Goal: Task Accomplishment & Management: Complete application form

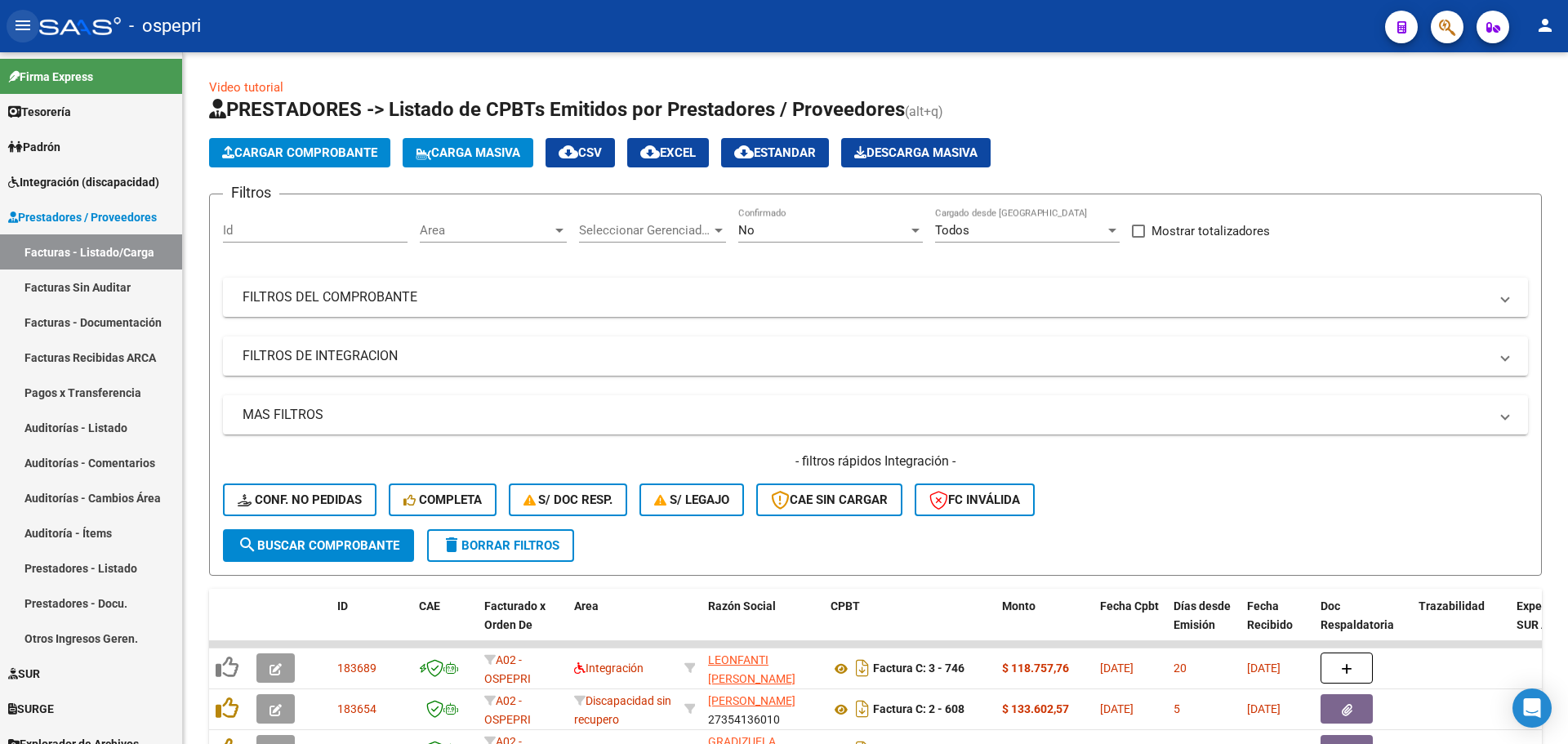
click at [14, 22] on mat-icon "menu" at bounding box center [22, 25] width 20 height 20
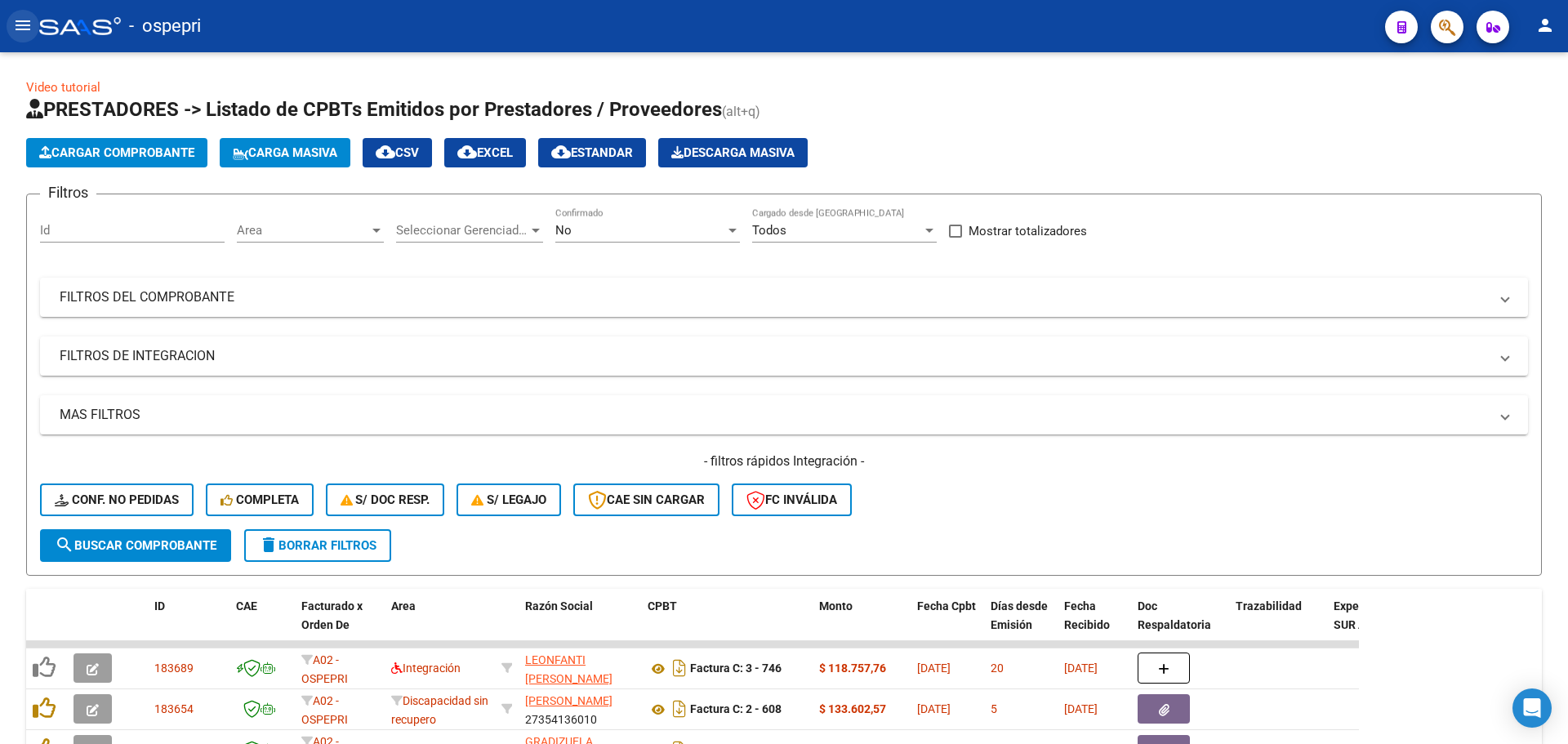
click at [19, 20] on mat-icon "menu" at bounding box center [22, 25] width 20 height 20
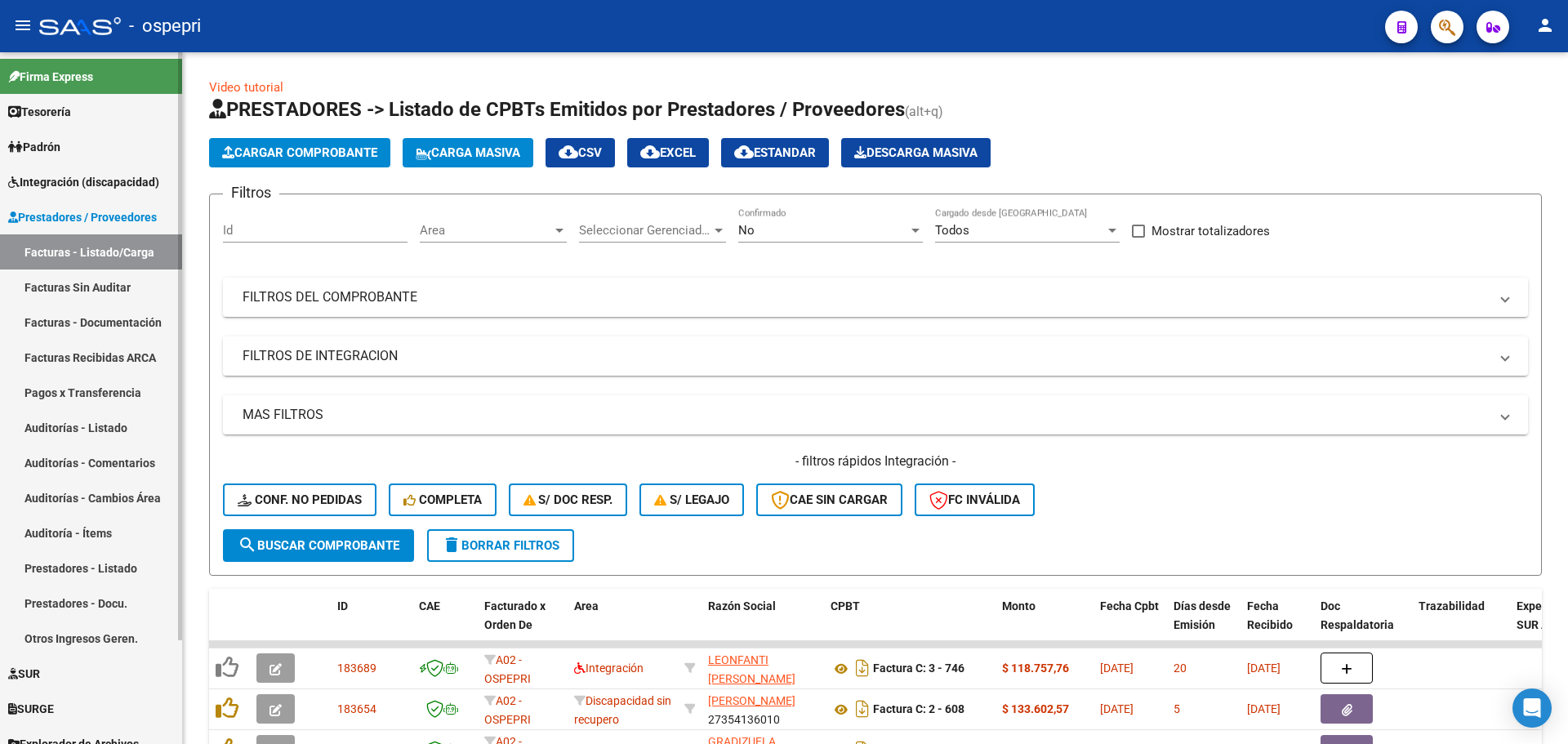
click at [61, 176] on span "Integración (discapacidad)" at bounding box center [83, 182] width 151 height 18
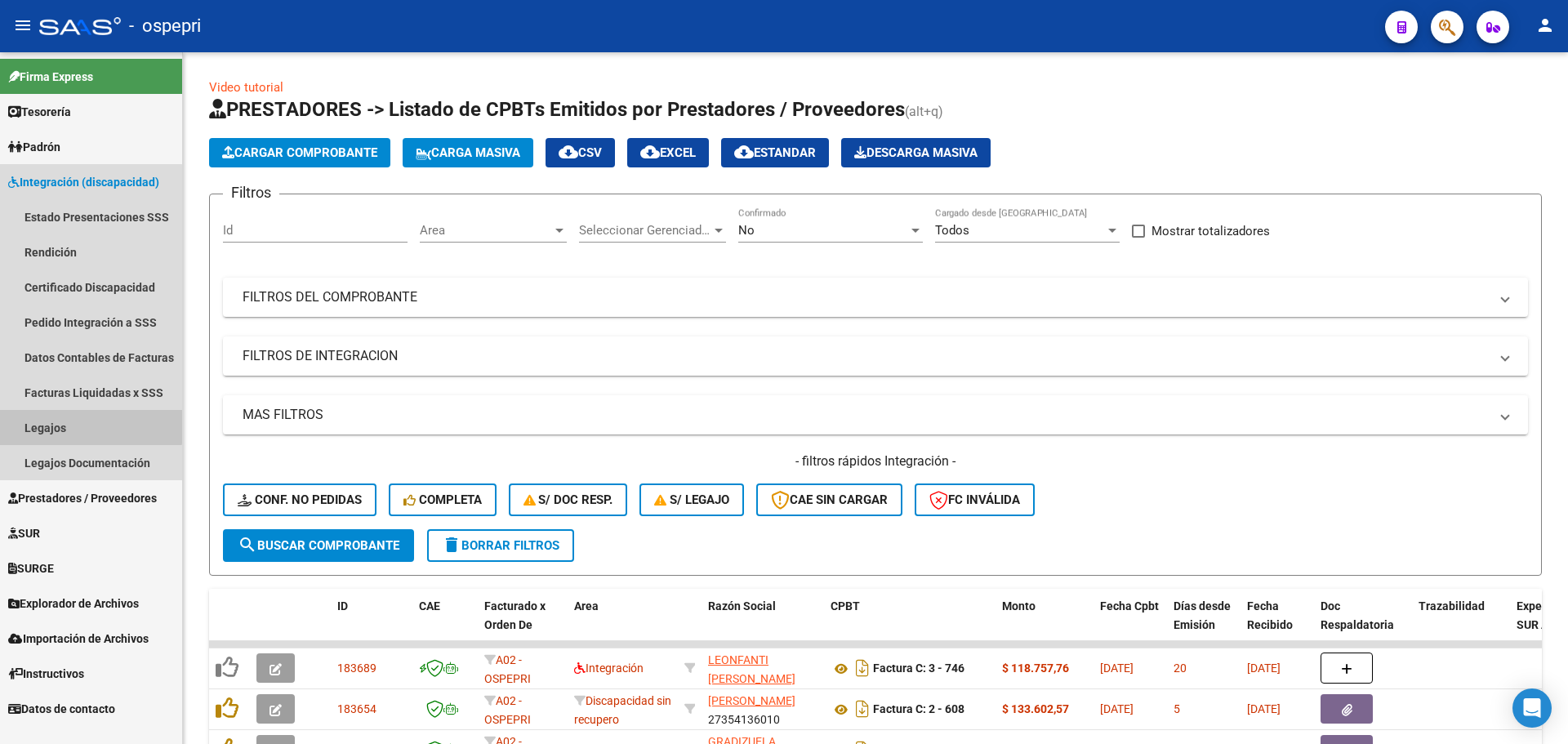
click at [34, 422] on link "Legajos" at bounding box center [91, 427] width 182 height 35
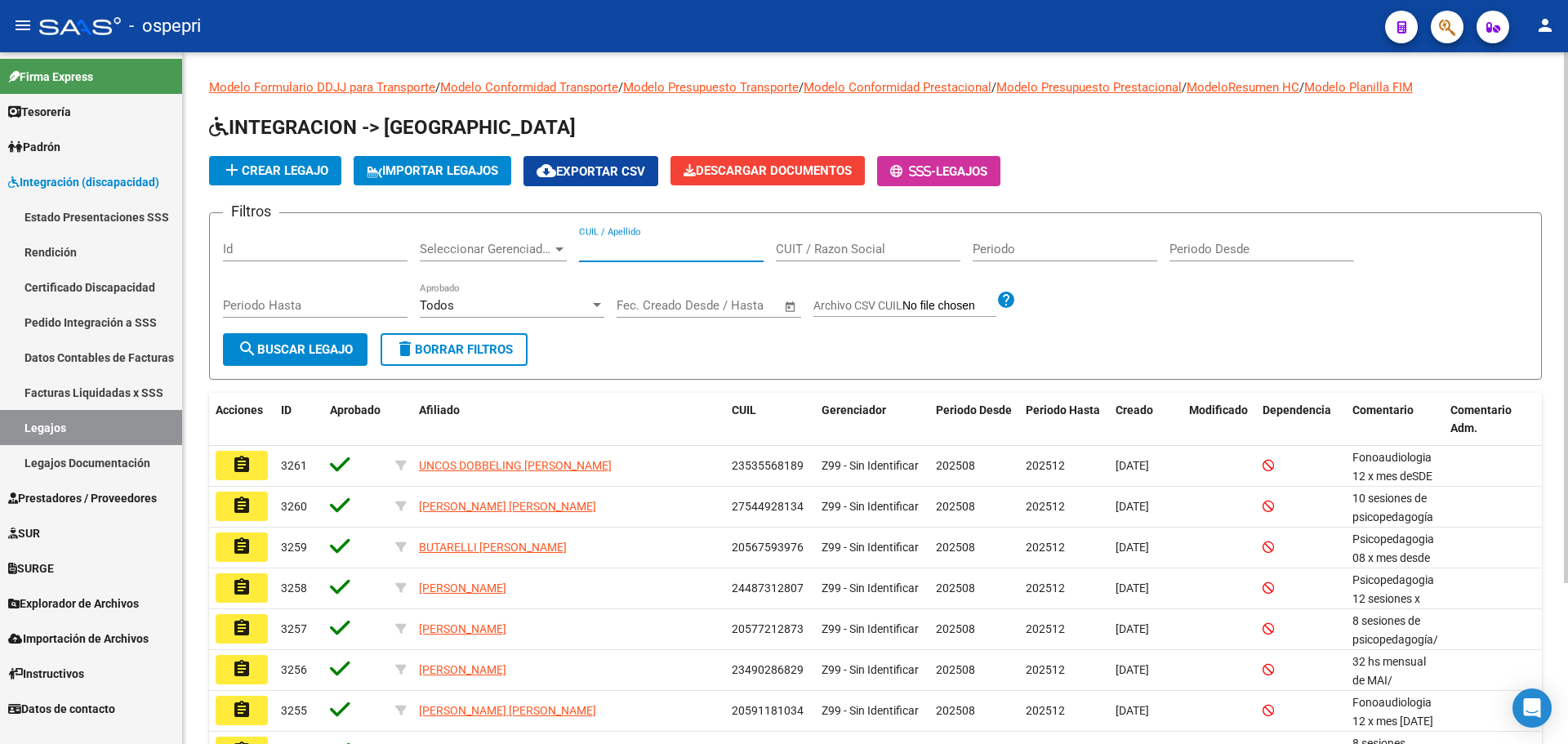
click at [653, 253] on input "CUIL / Apellido" at bounding box center [671, 248] width 185 height 15
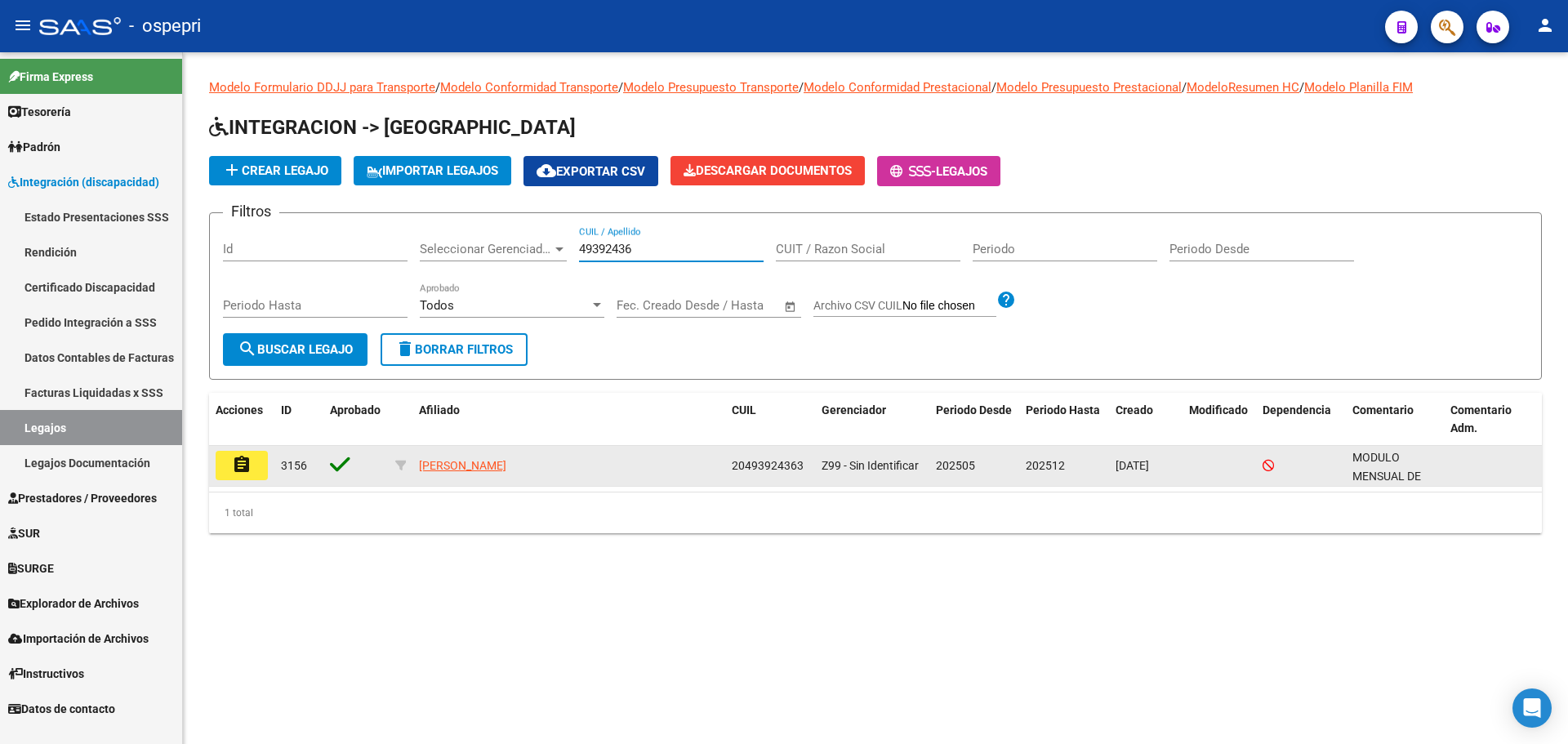
type input "49392436"
click at [245, 460] on mat-icon "assignment" at bounding box center [242, 464] width 20 height 20
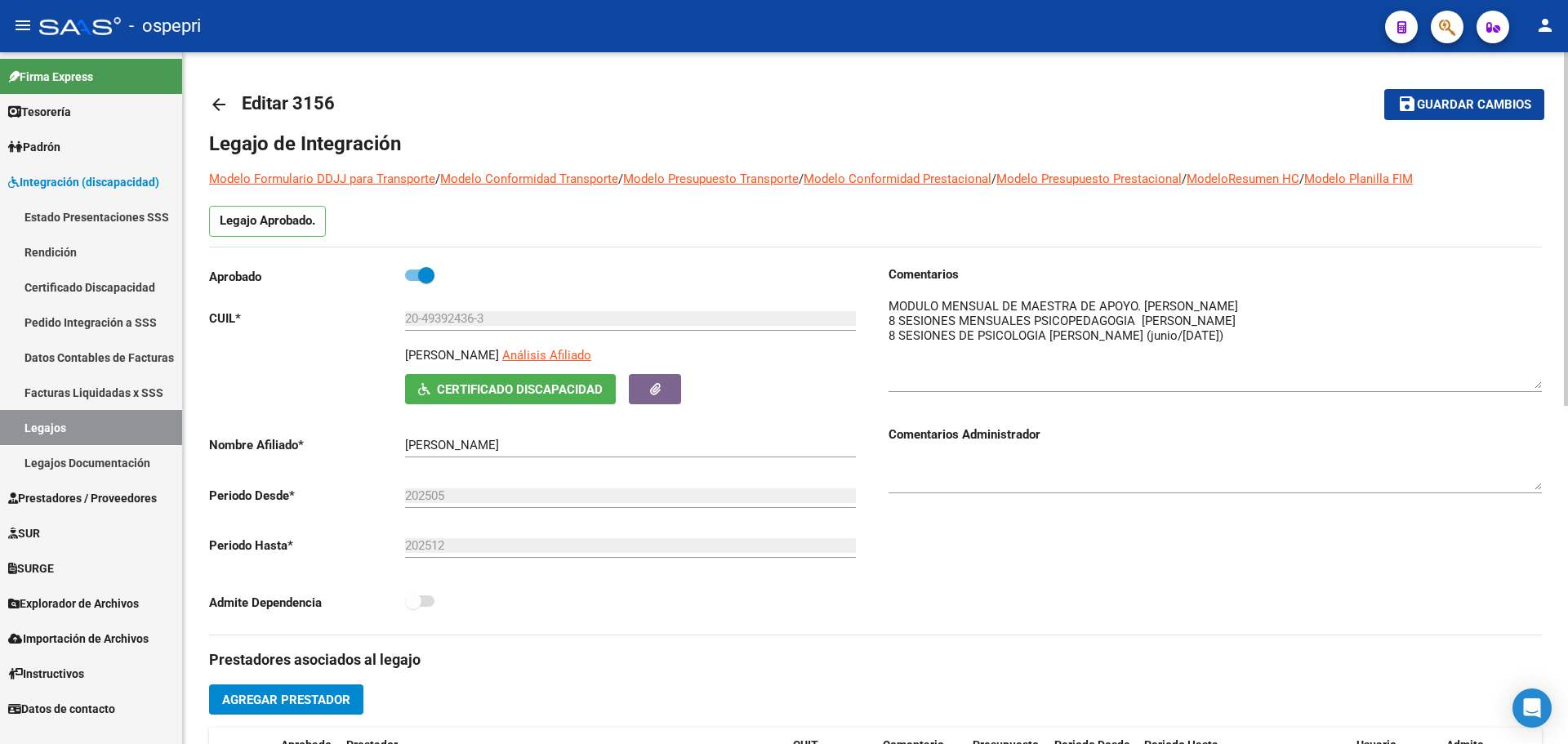
drag, startPoint x: 1536, startPoint y: 328, endPoint x: 1538, endPoint y: 386, distance: 58.0
click at [1538, 386] on textarea at bounding box center [1216, 343] width 653 height 92
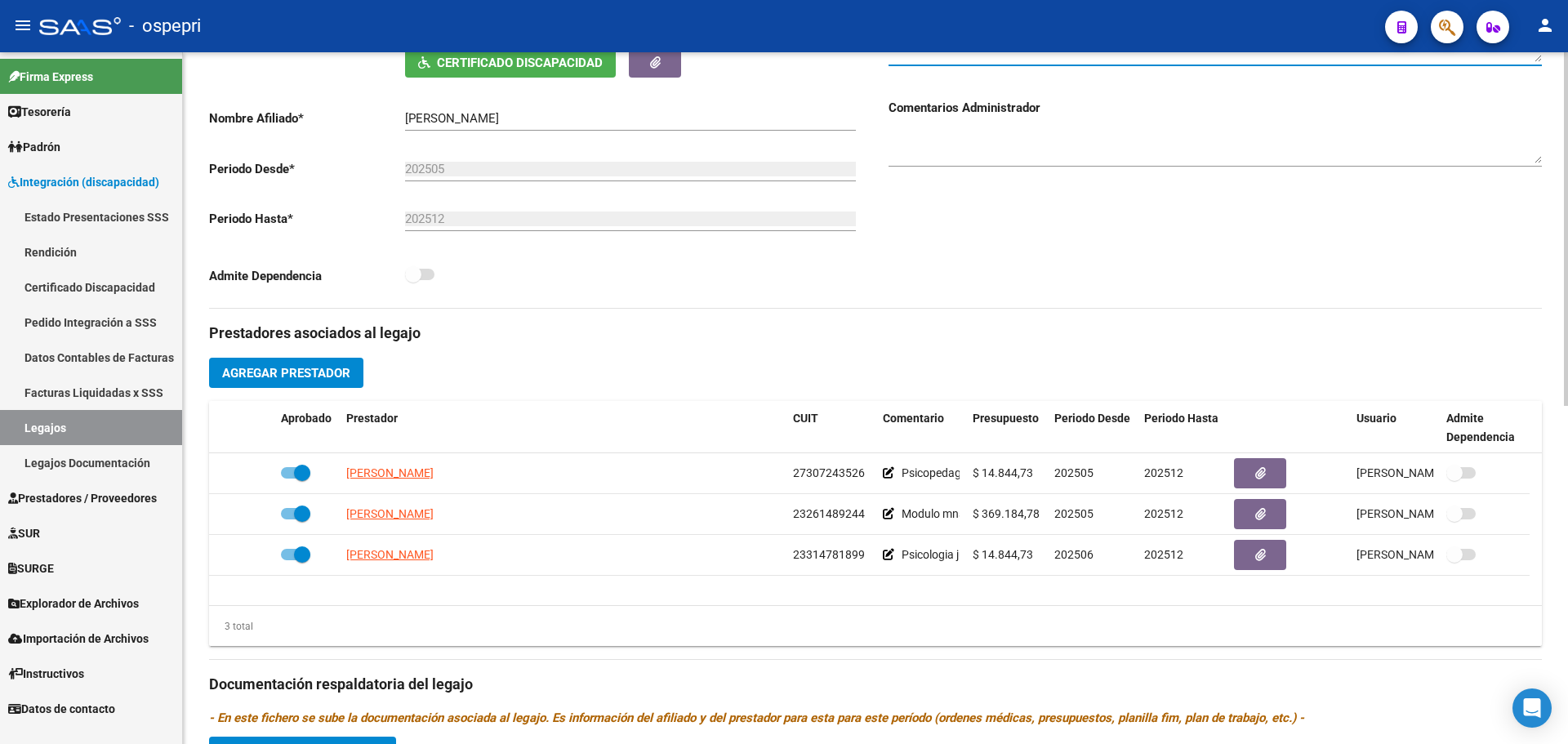
scroll to position [572, 0]
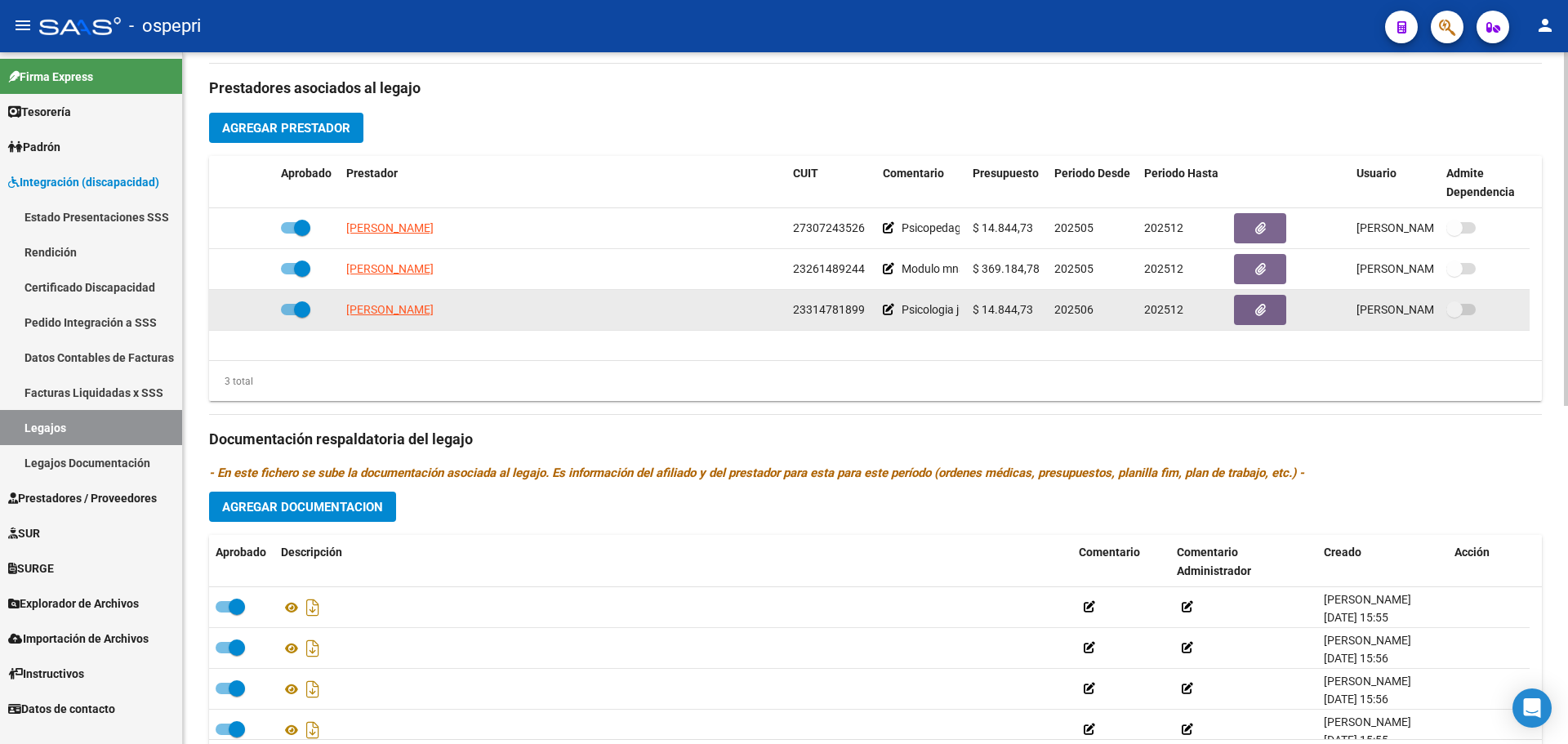
click at [890, 304] on icon at bounding box center [889, 310] width 12 height 12
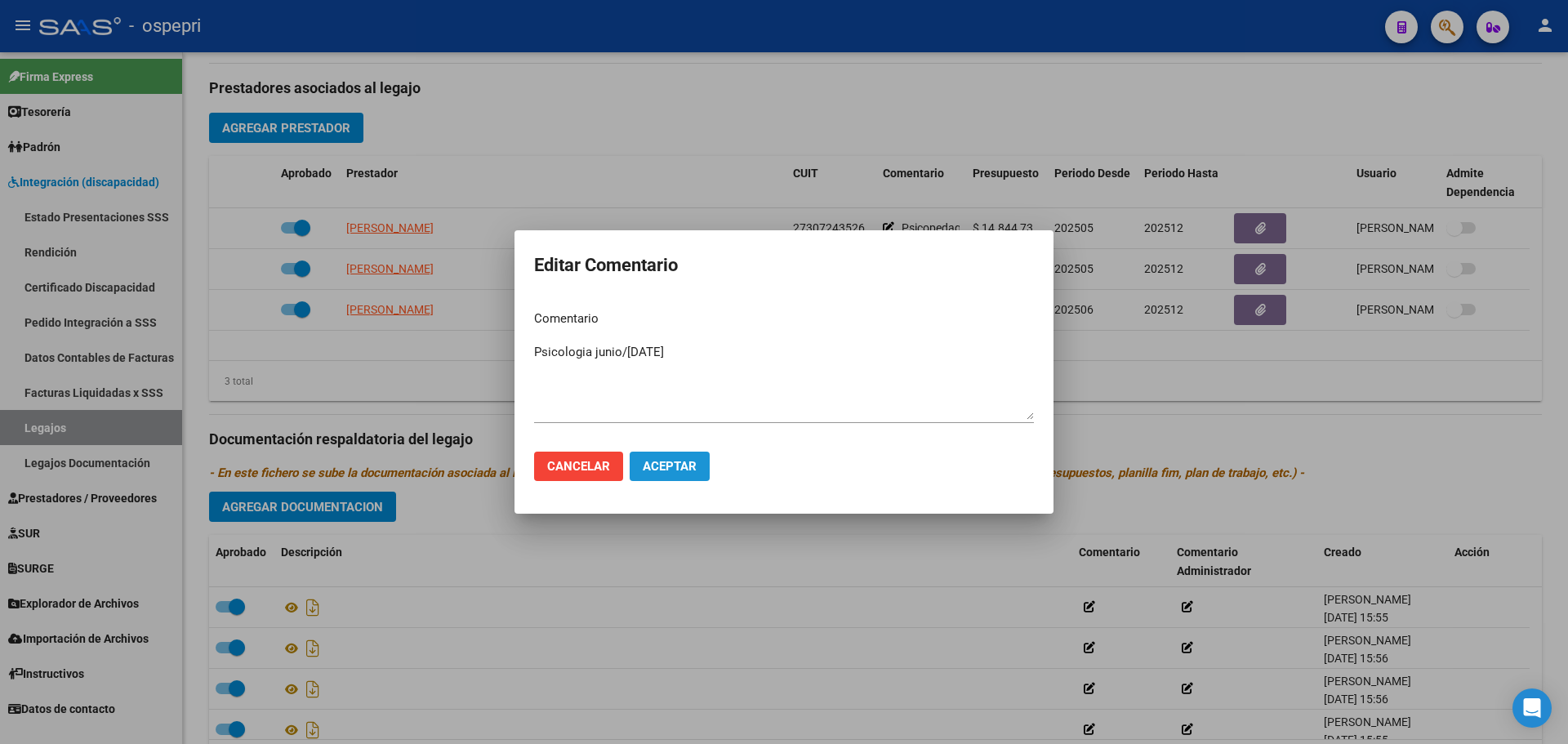
click at [669, 467] on span "Aceptar" at bounding box center [669, 465] width 54 height 15
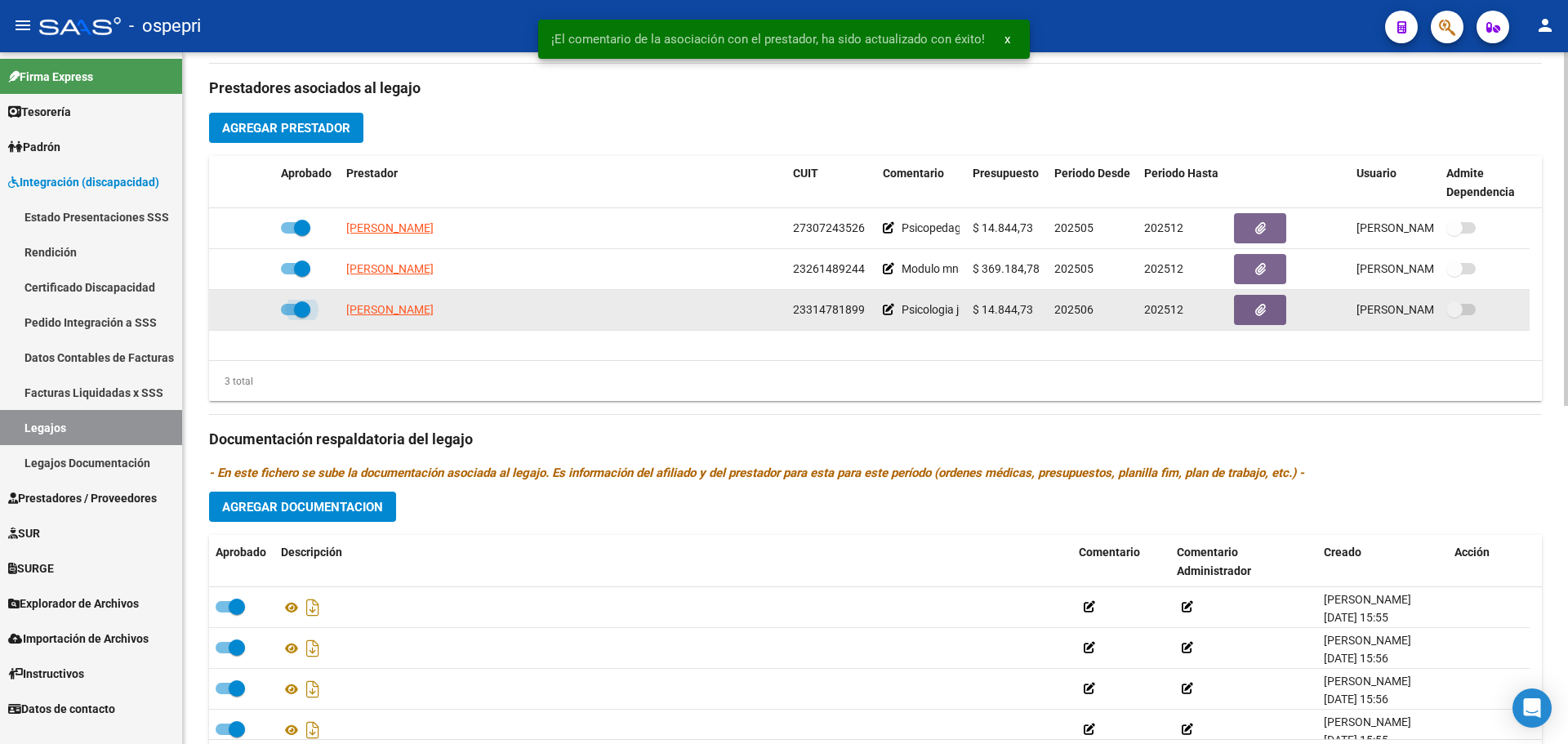
click at [299, 307] on span at bounding box center [302, 309] width 17 height 17
click at [290, 315] on input "checkbox" at bounding box center [289, 315] width 1 height 1
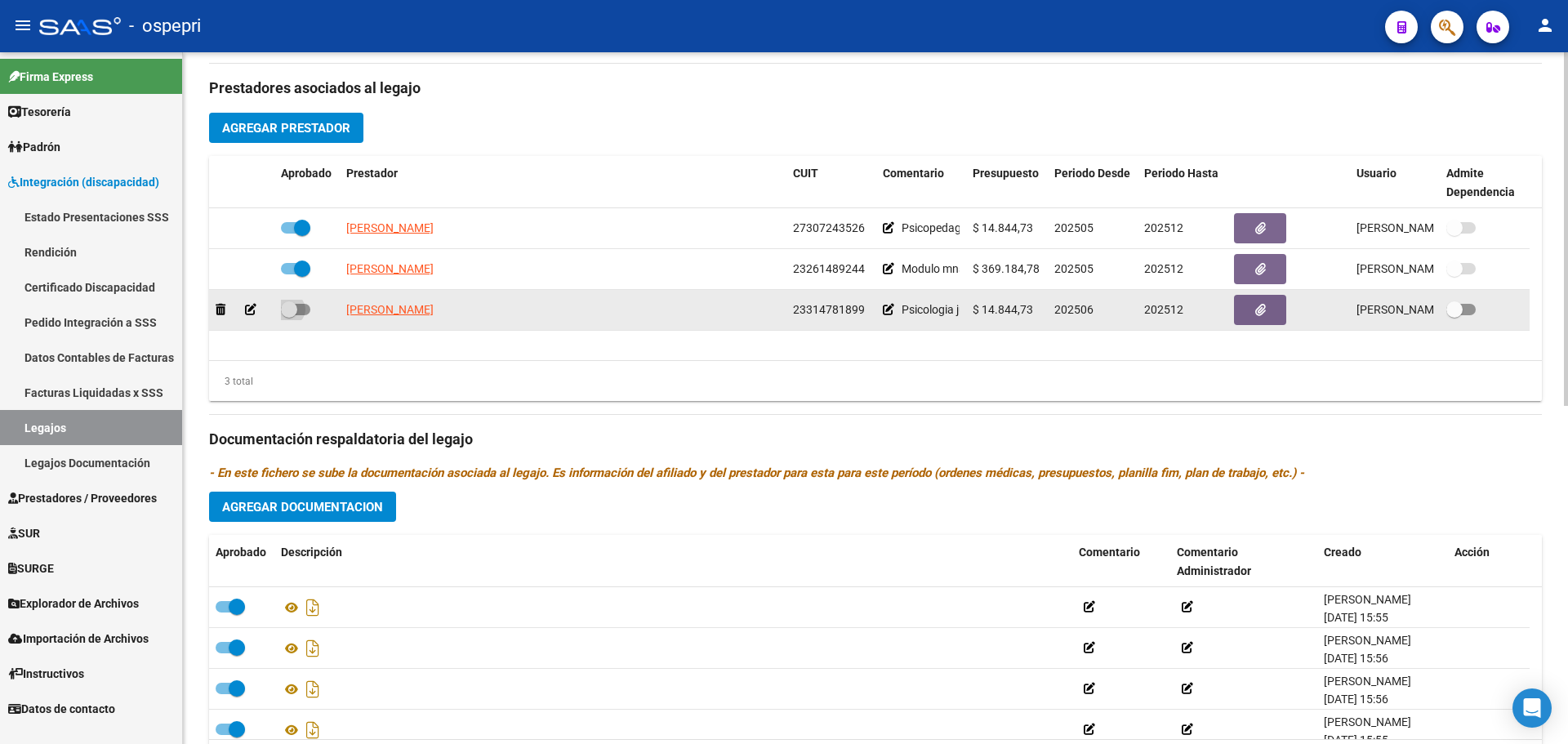
click at [285, 309] on span at bounding box center [289, 309] width 17 height 17
click at [289, 315] on input "checkbox" at bounding box center [289, 315] width 1 height 1
checkbox input "true"
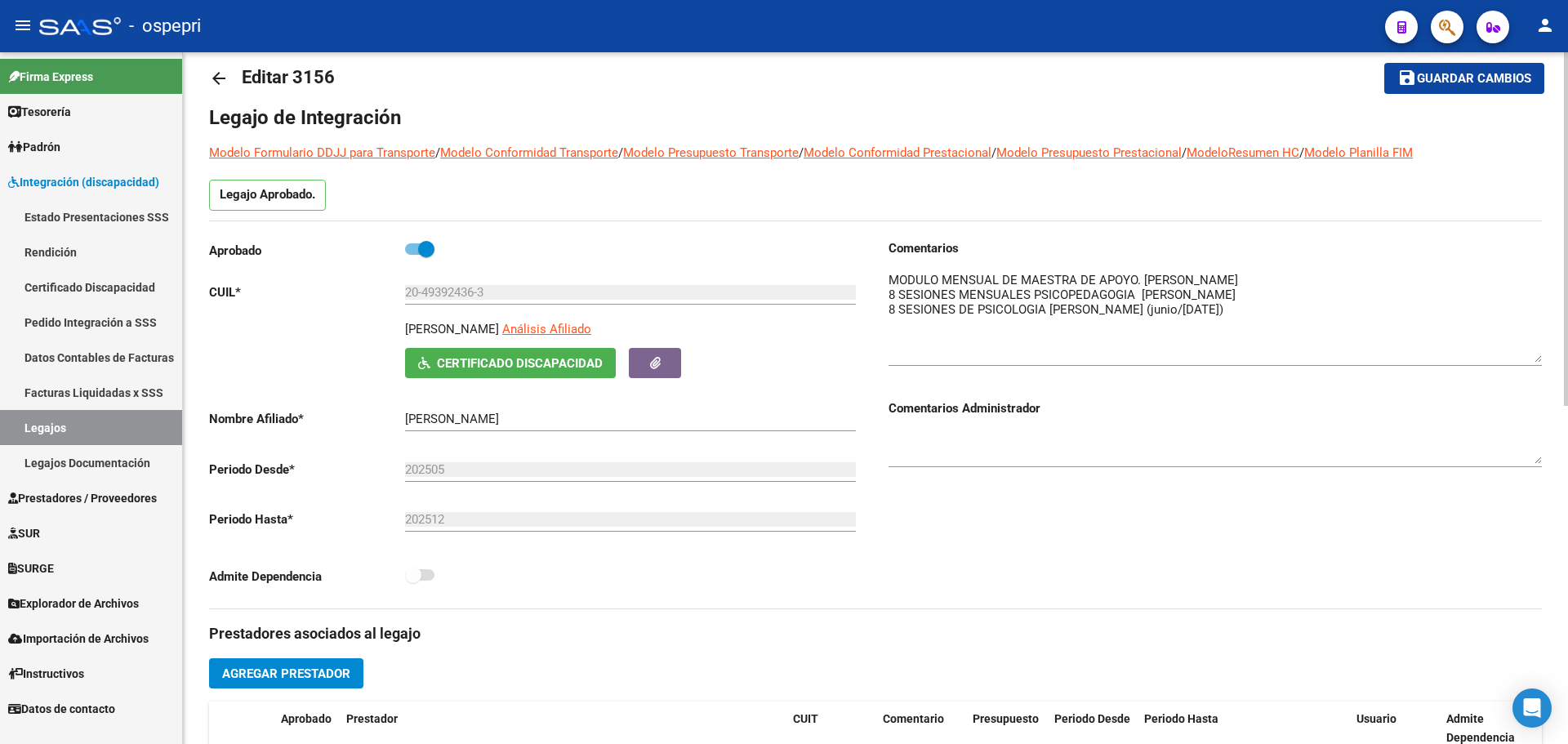
scroll to position [0, 0]
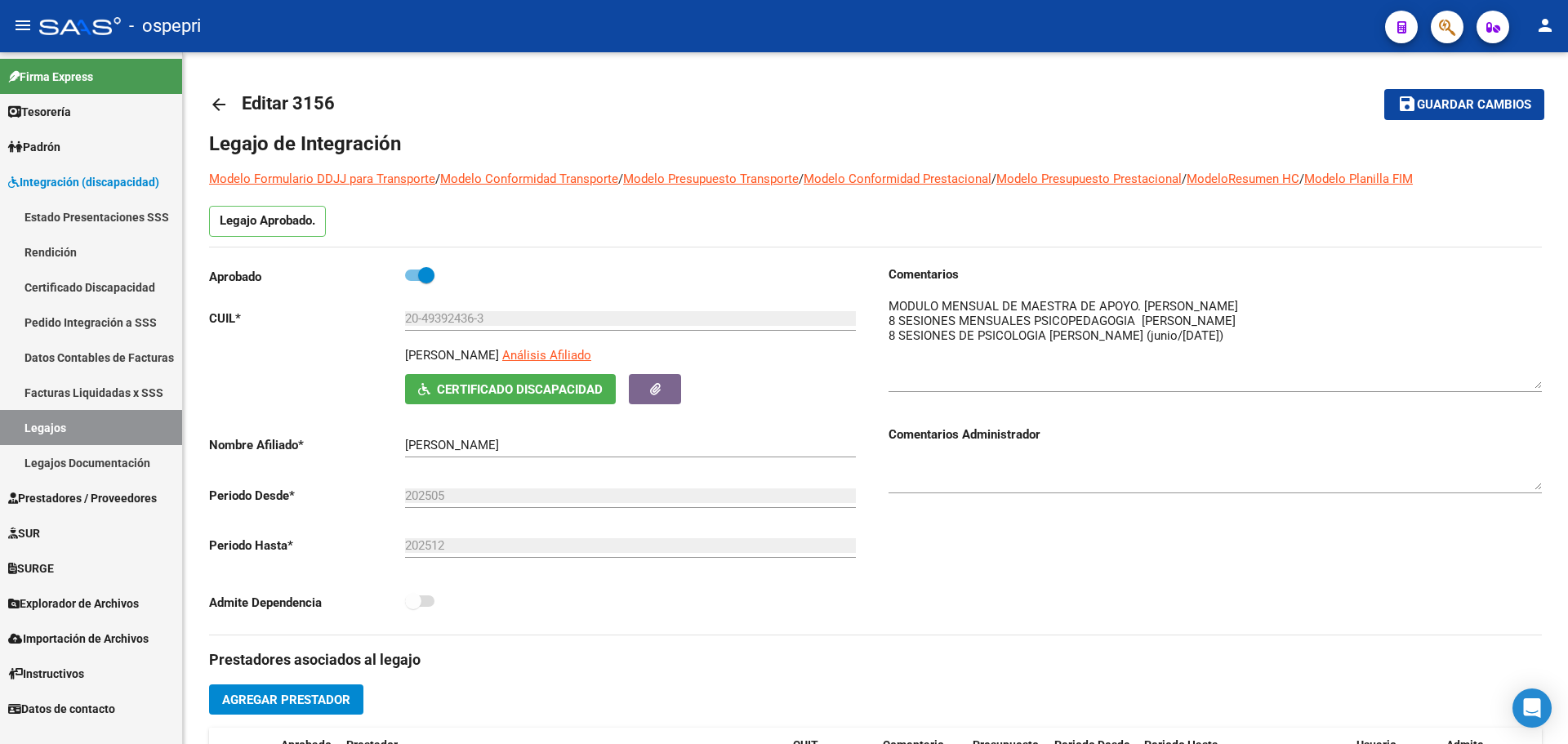
click at [93, 499] on span "Prestadores / Proveedores" at bounding box center [82, 498] width 149 height 18
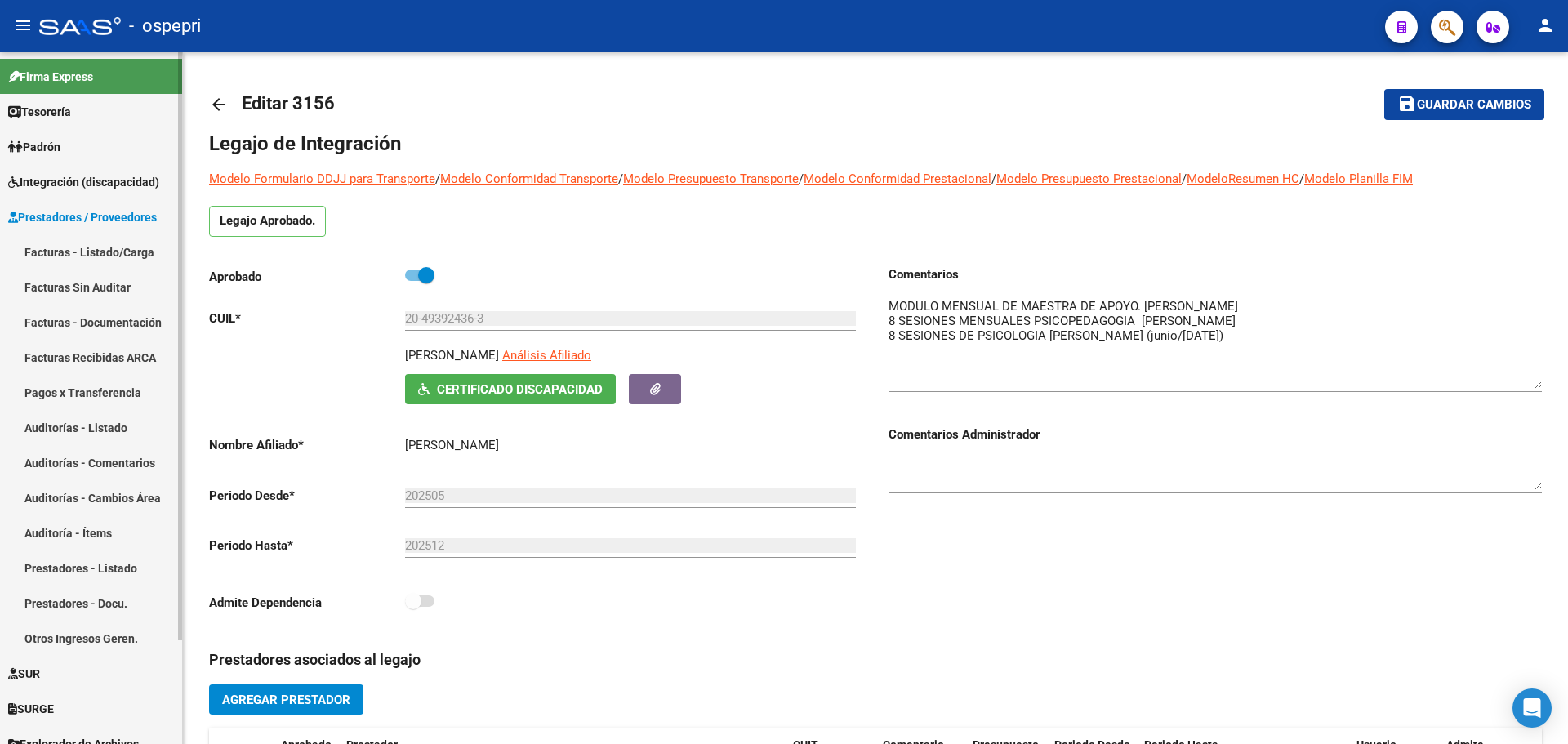
click at [78, 255] on link "Facturas - Listado/Carga" at bounding box center [91, 252] width 182 height 35
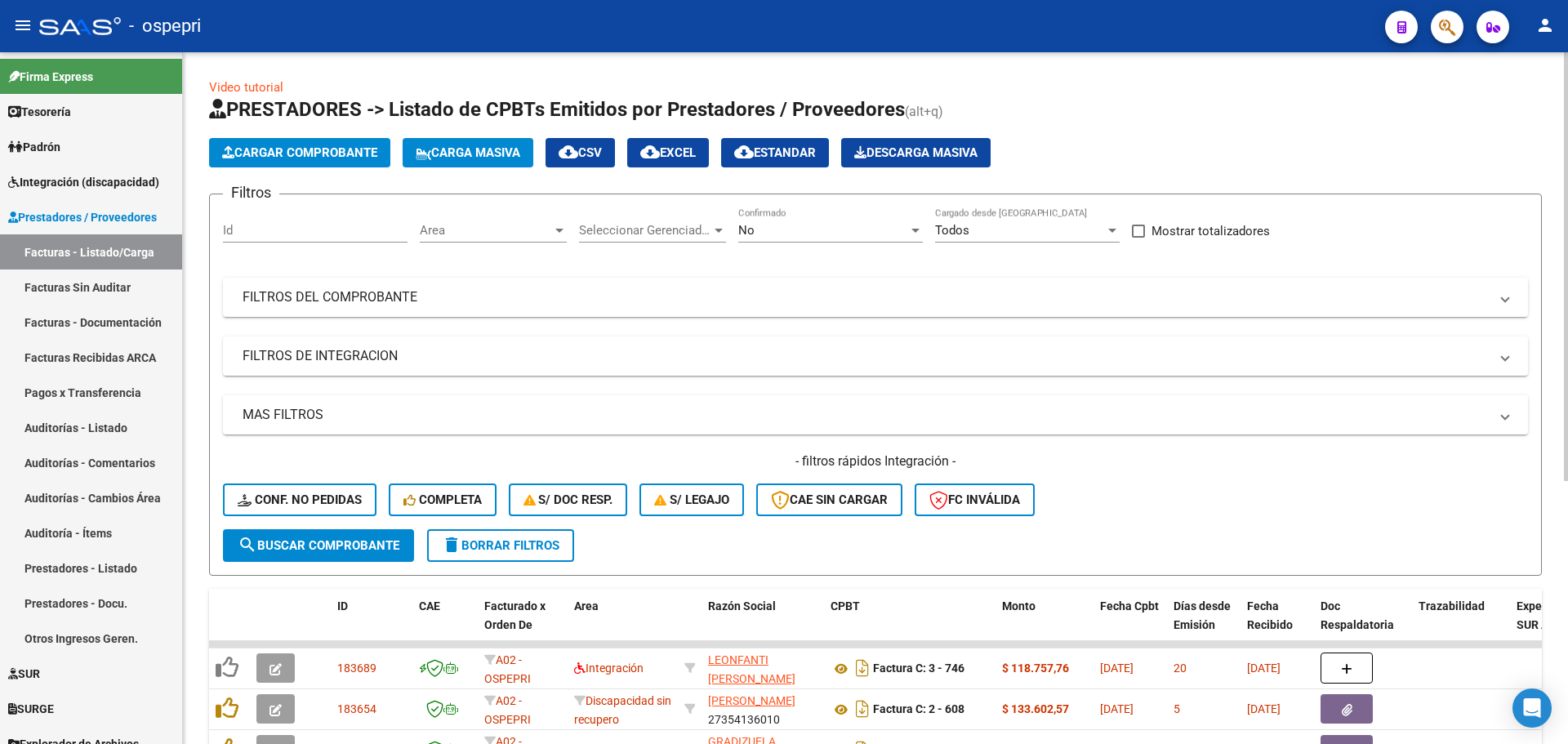
click at [918, 230] on div at bounding box center [916, 231] width 8 height 4
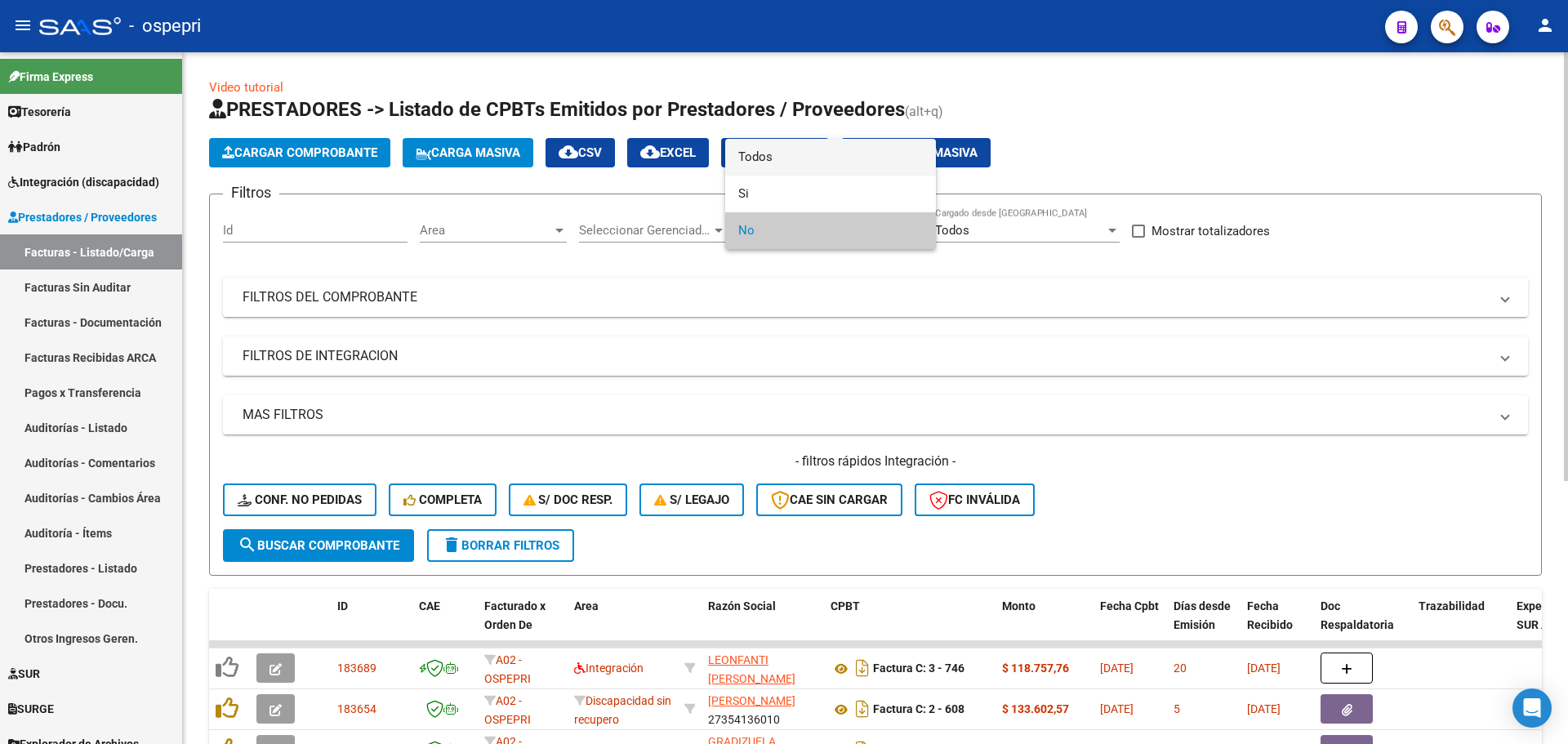
click at [776, 156] on span "Todos" at bounding box center [830, 157] width 185 height 37
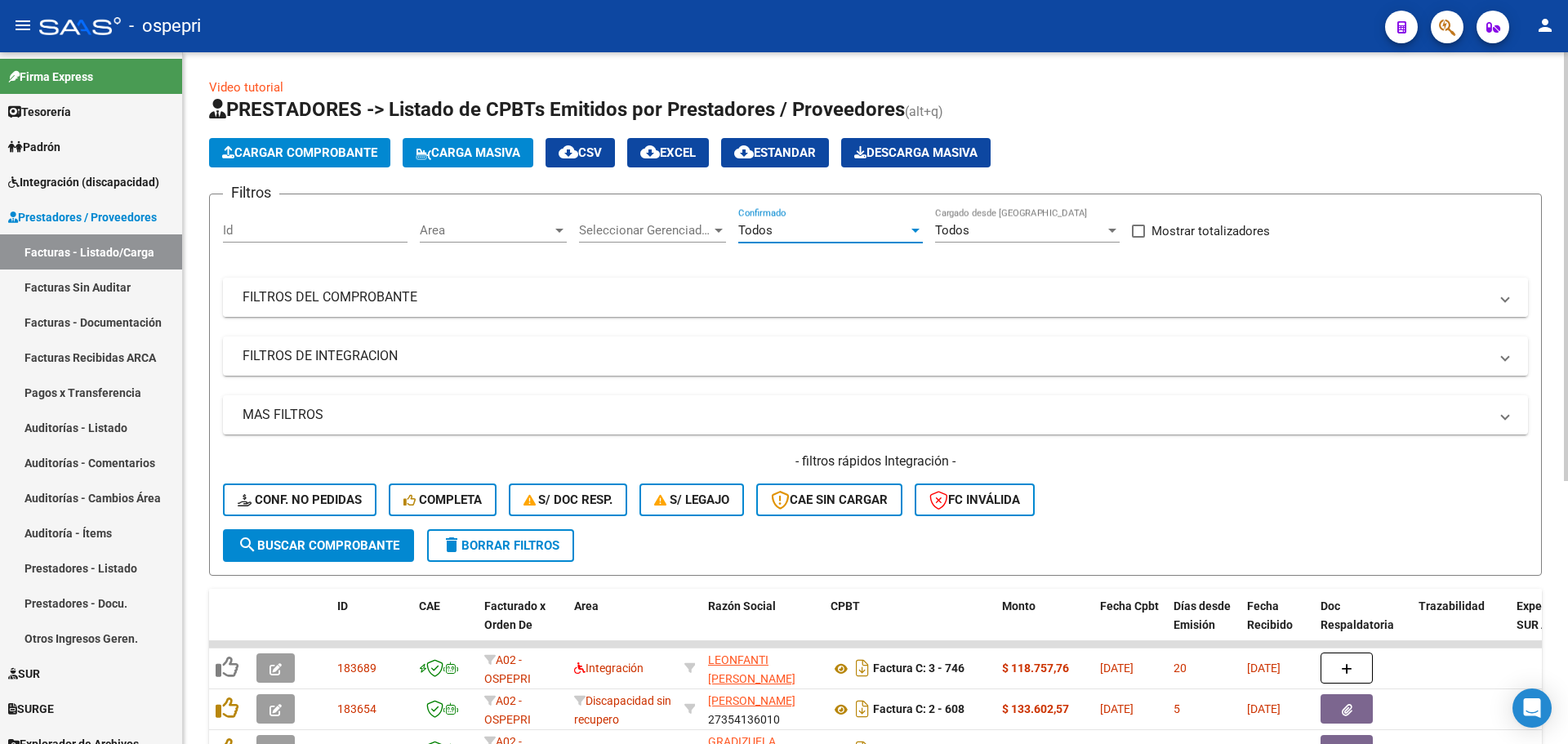
click at [1506, 295] on span at bounding box center [1505, 297] width 7 height 18
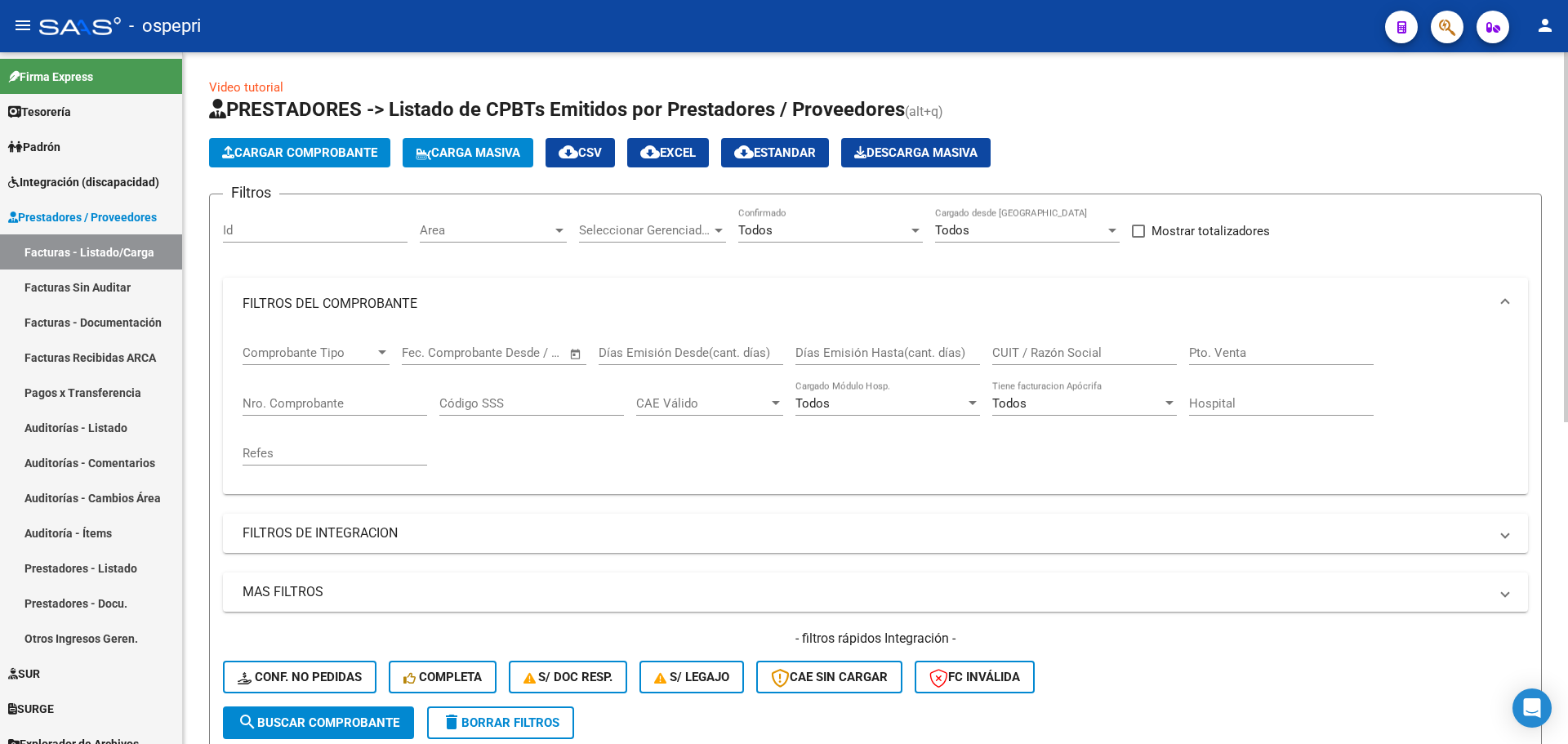
click at [1082, 359] on input "CUIT / Razón Social" at bounding box center [1085, 352] width 185 height 15
type input "[PERSON_NAME]"
click at [84, 186] on span "Integración (discapacidad)" at bounding box center [83, 182] width 151 height 18
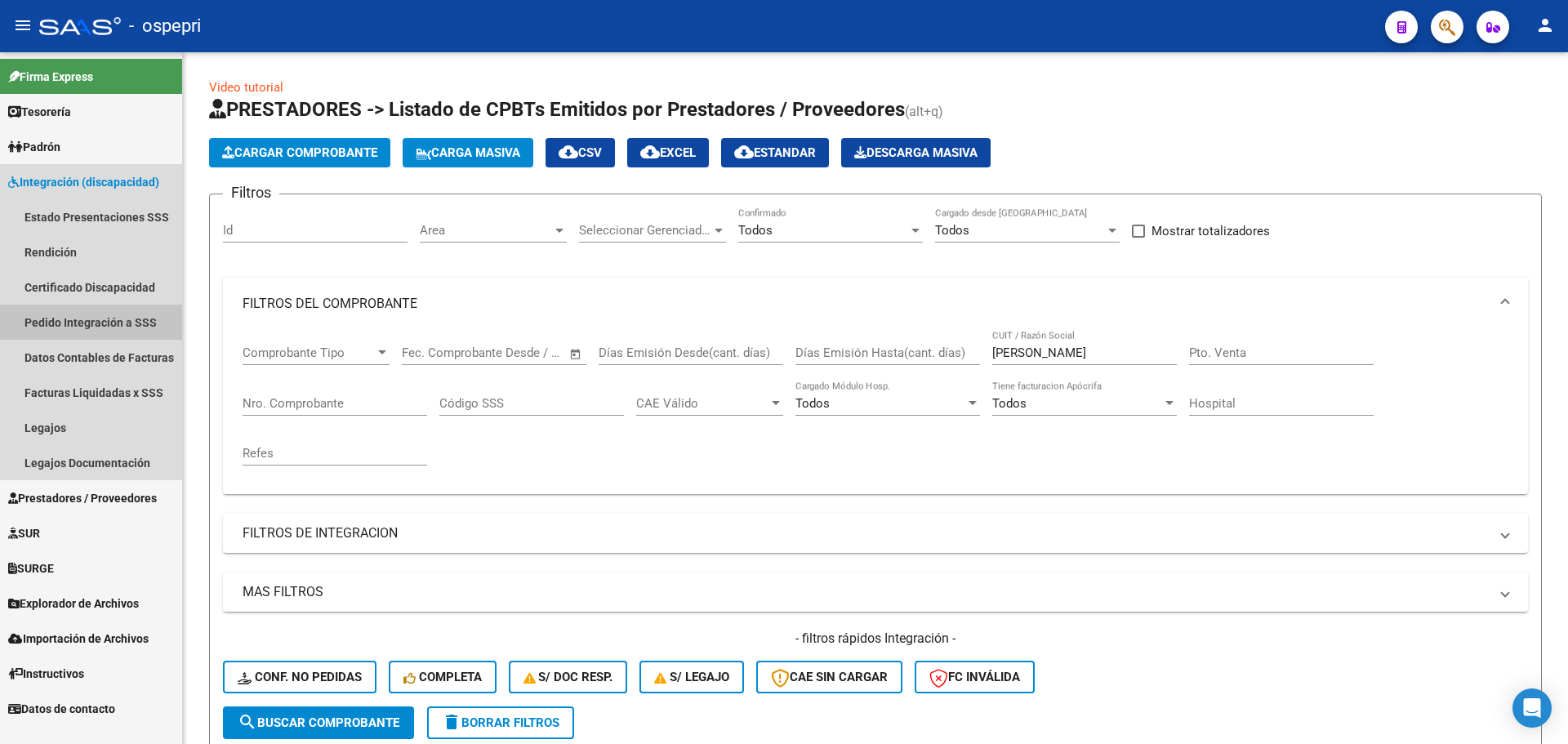
click at [92, 321] on link "Pedido Integración a SSS" at bounding box center [91, 322] width 182 height 35
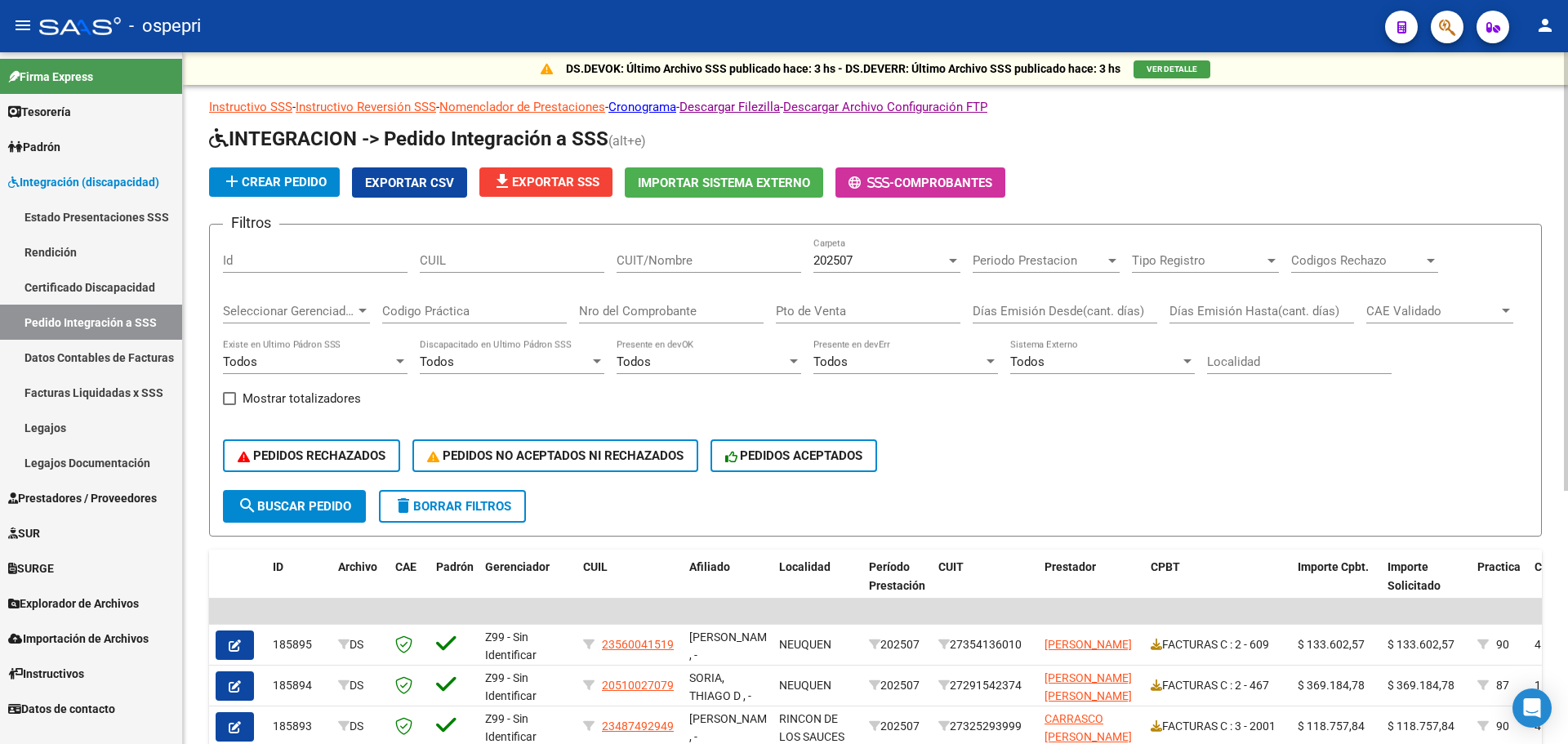
click at [714, 266] on input "CUIT/Nombre" at bounding box center [708, 260] width 185 height 15
click at [476, 263] on input "CUIL" at bounding box center [512, 260] width 185 height 15
click at [650, 255] on input "CUIT/Nombre" at bounding box center [708, 260] width 185 height 15
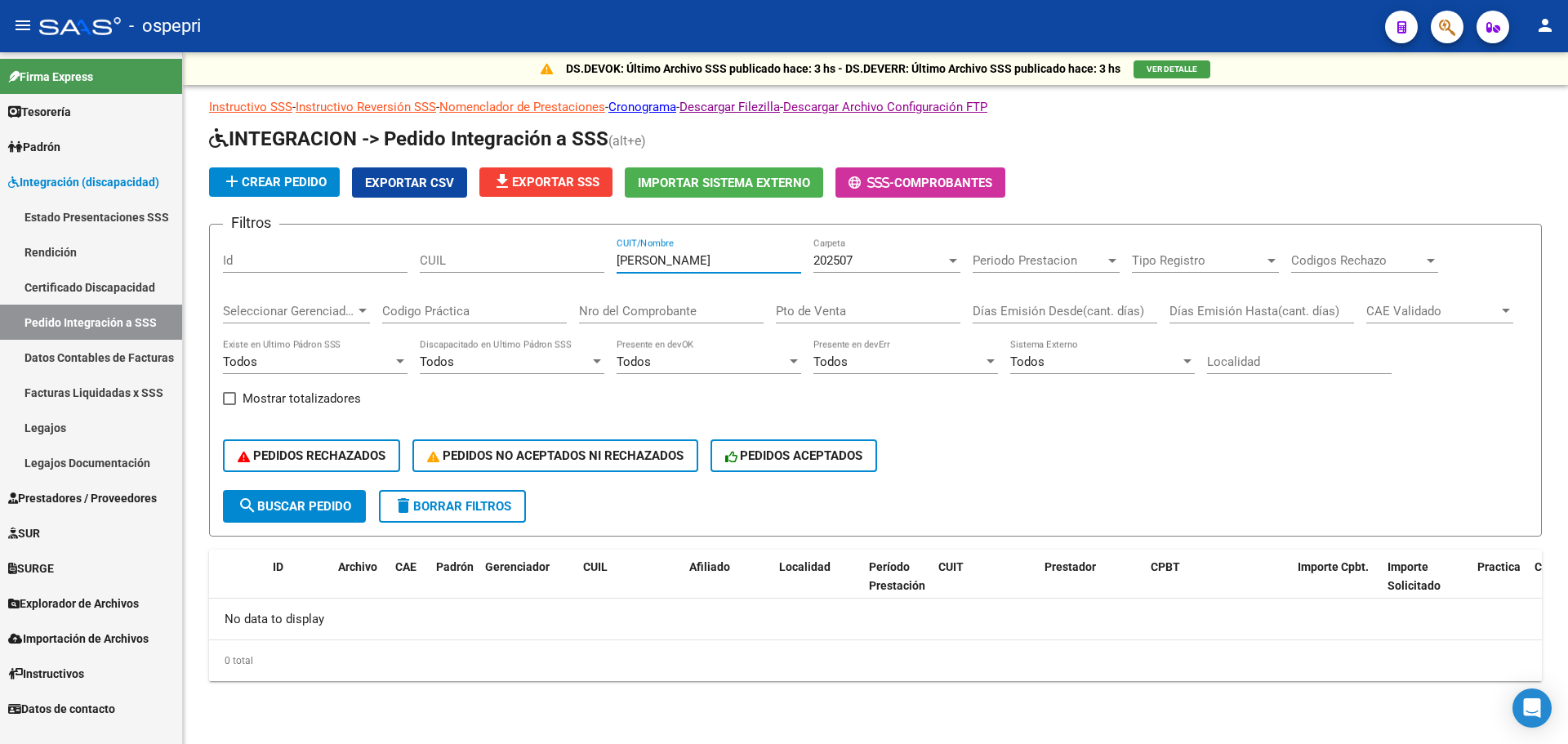
click at [706, 255] on input "[PERSON_NAME]" at bounding box center [708, 260] width 185 height 15
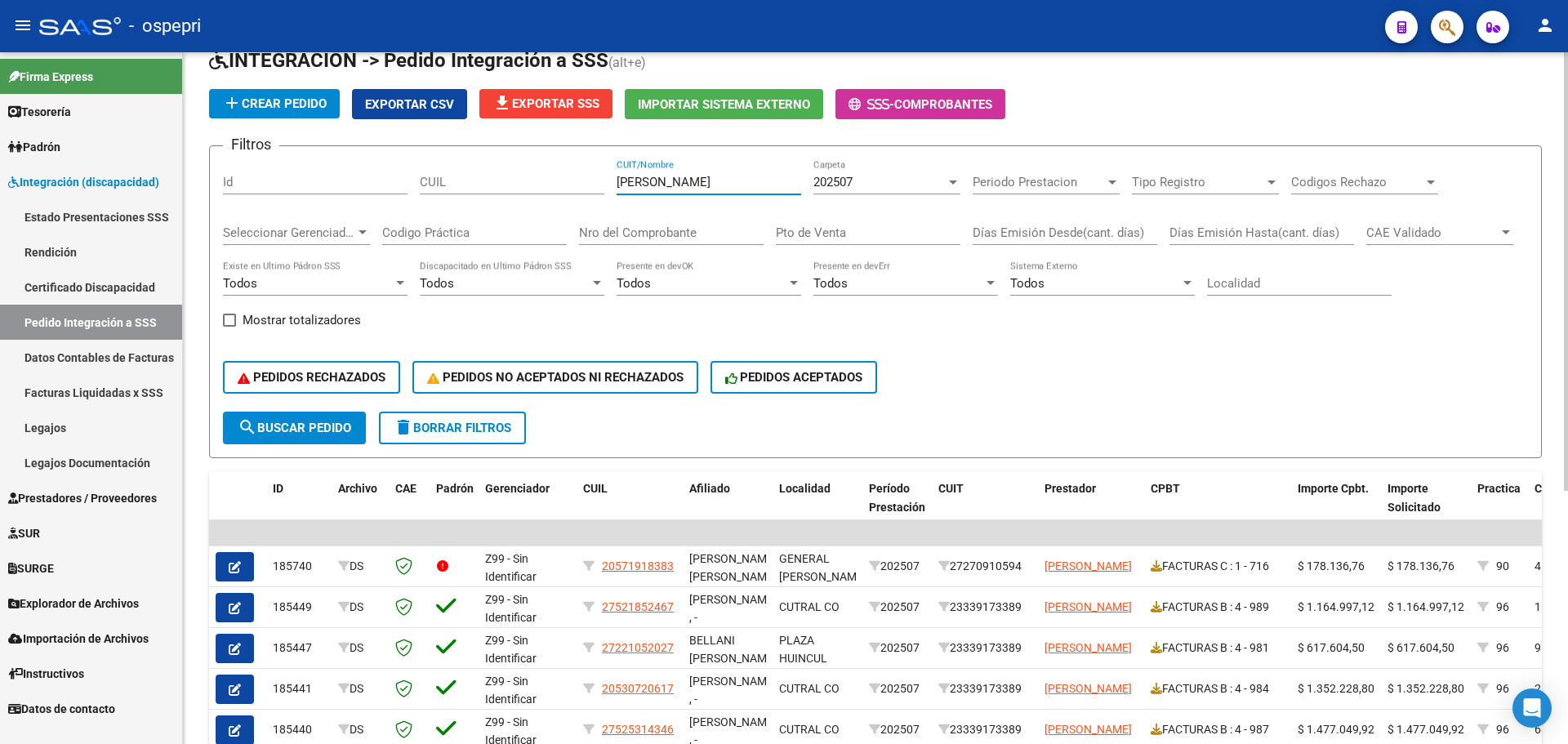
scroll to position [73, 0]
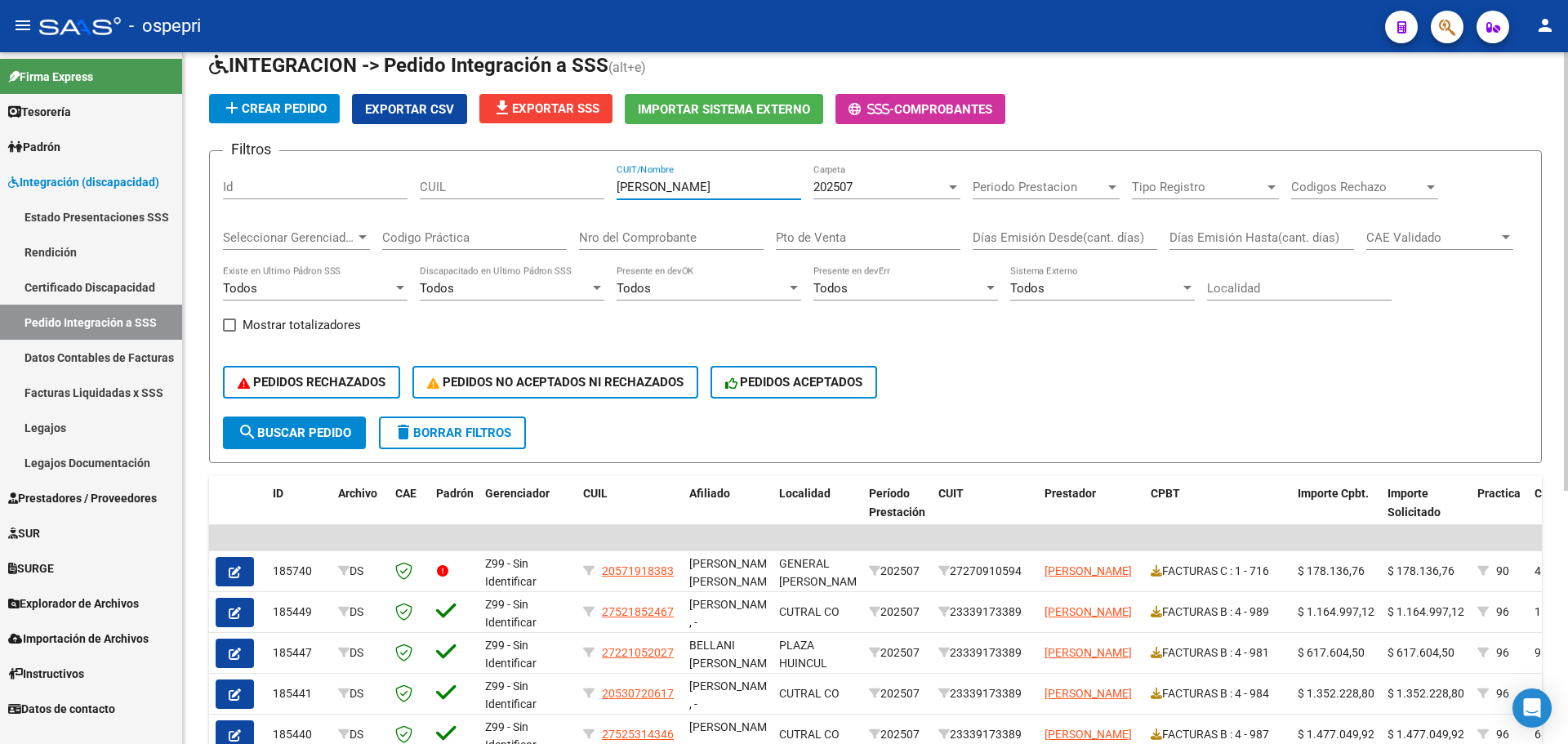
type input "[PERSON_NAME]"
click at [328, 420] on button "search Buscar Pedido" at bounding box center [294, 432] width 143 height 32
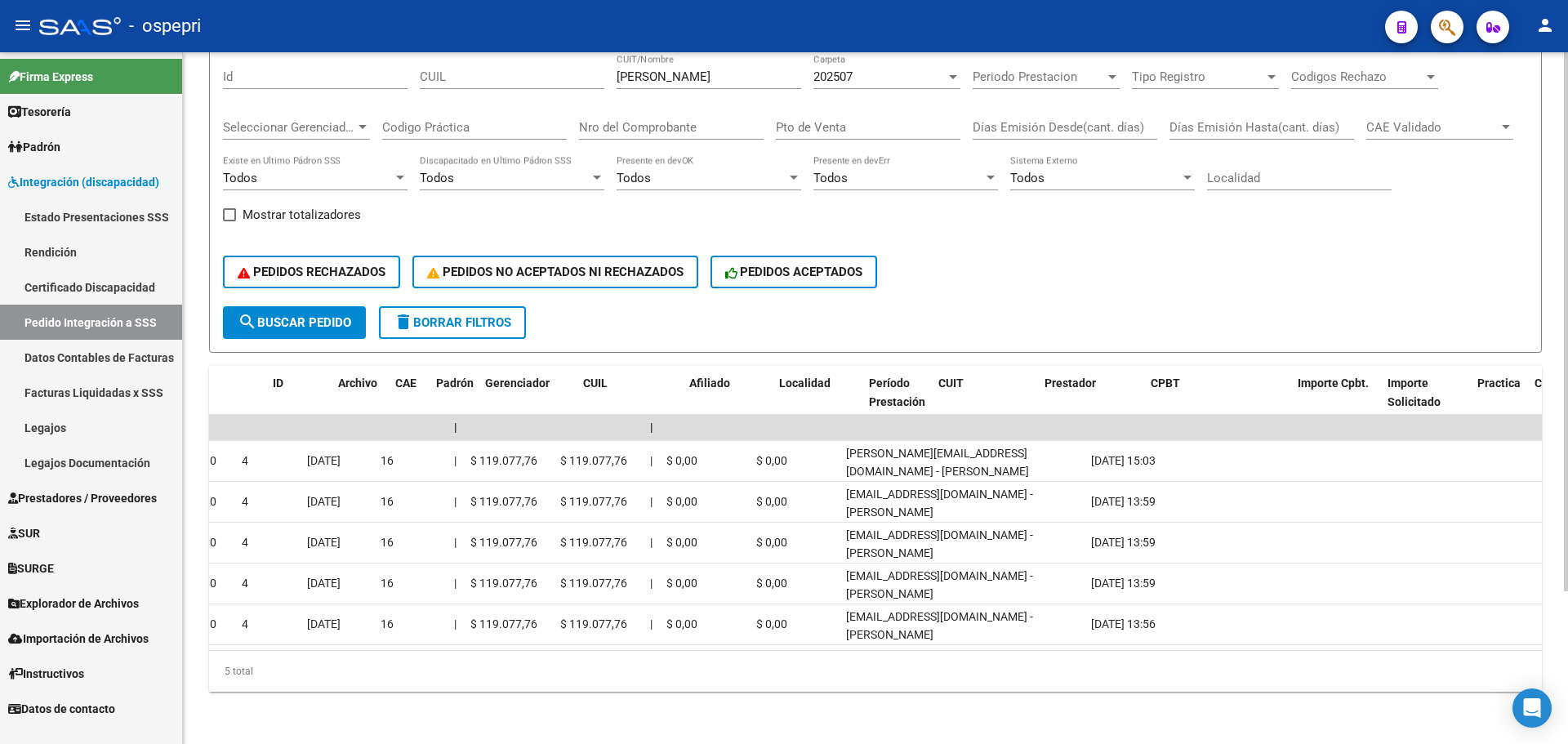
scroll to position [0, 0]
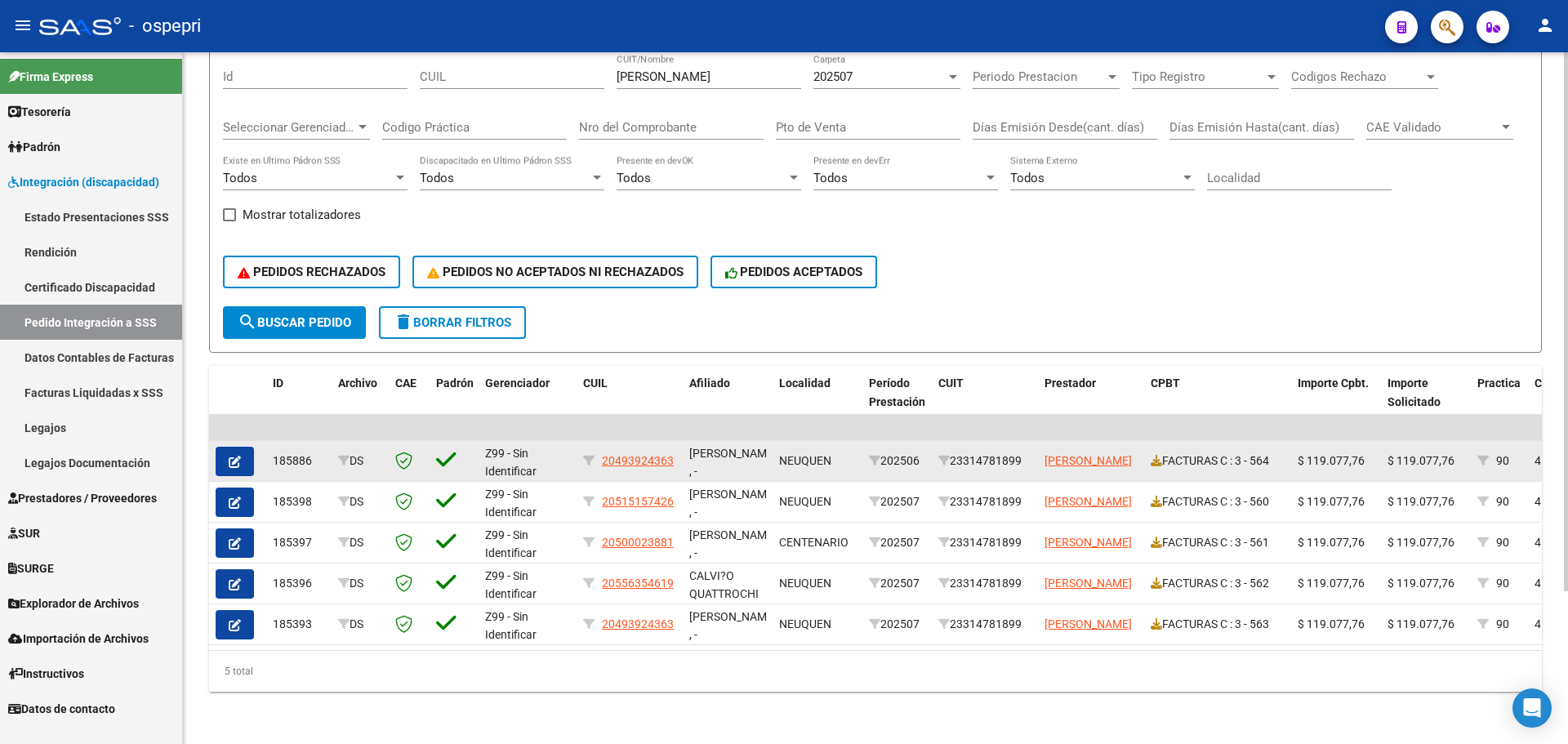
click at [236, 454] on span "button" at bounding box center [235, 460] width 13 height 15
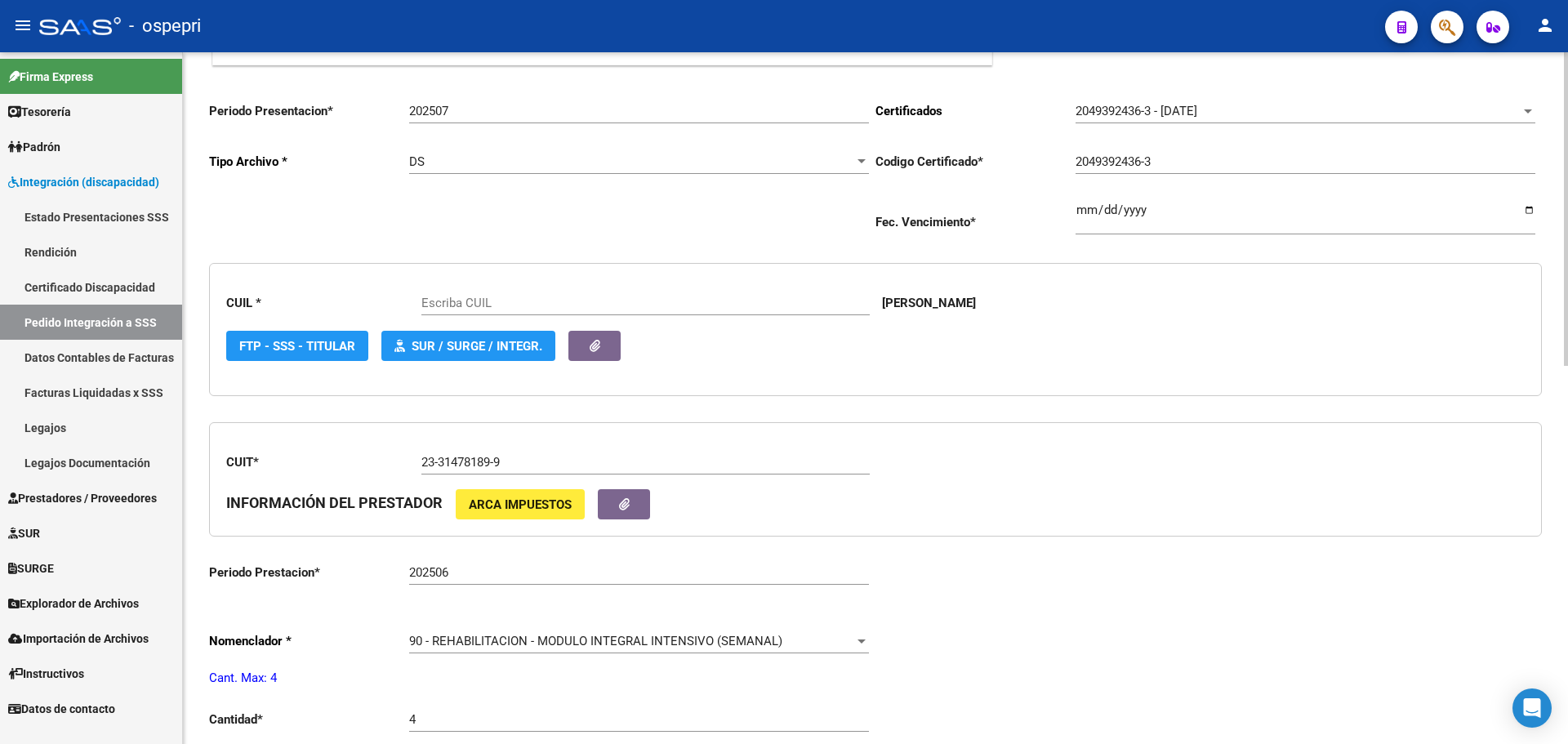
type input "20493924363"
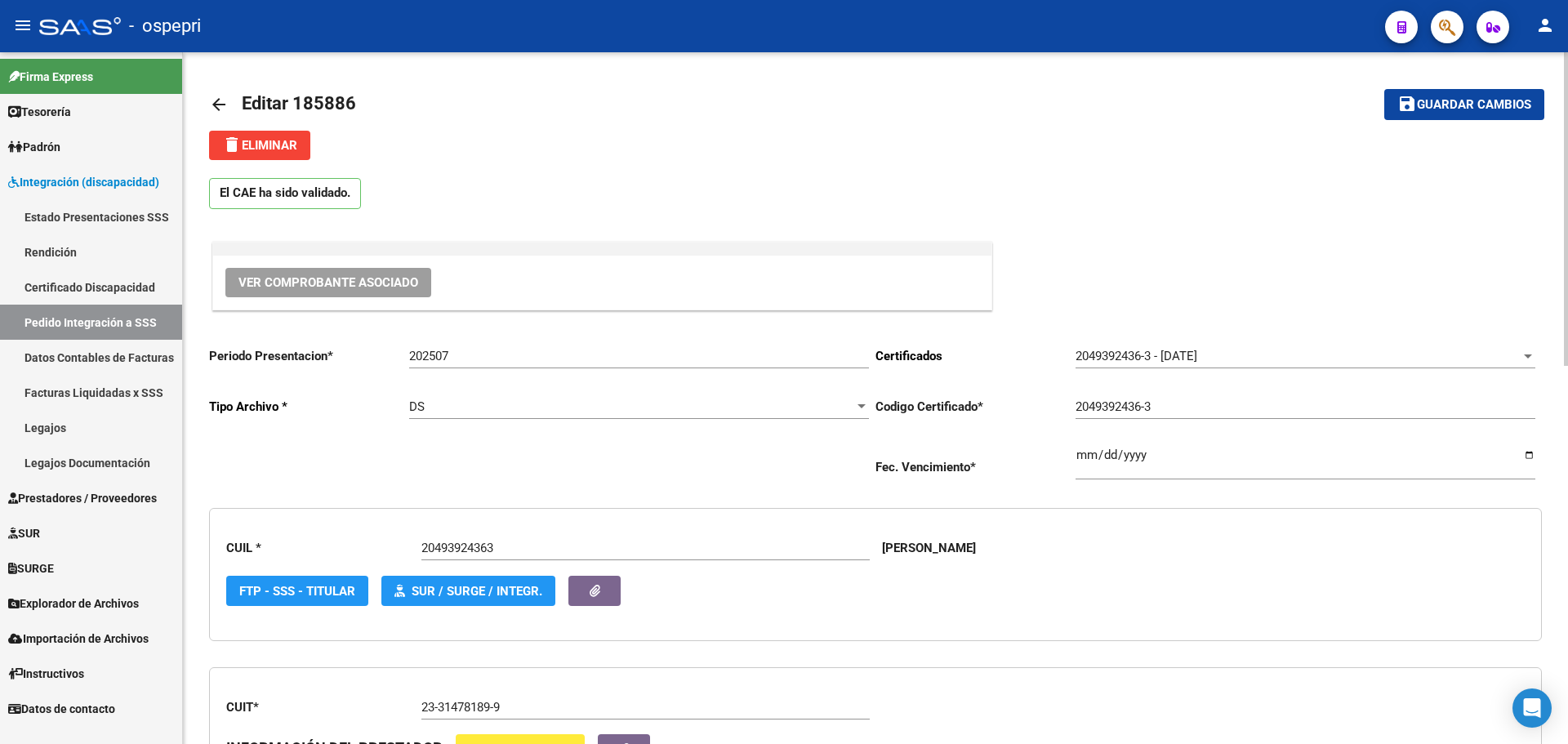
click at [339, 283] on span "Ver Comprobante Asociado" at bounding box center [329, 282] width 180 height 15
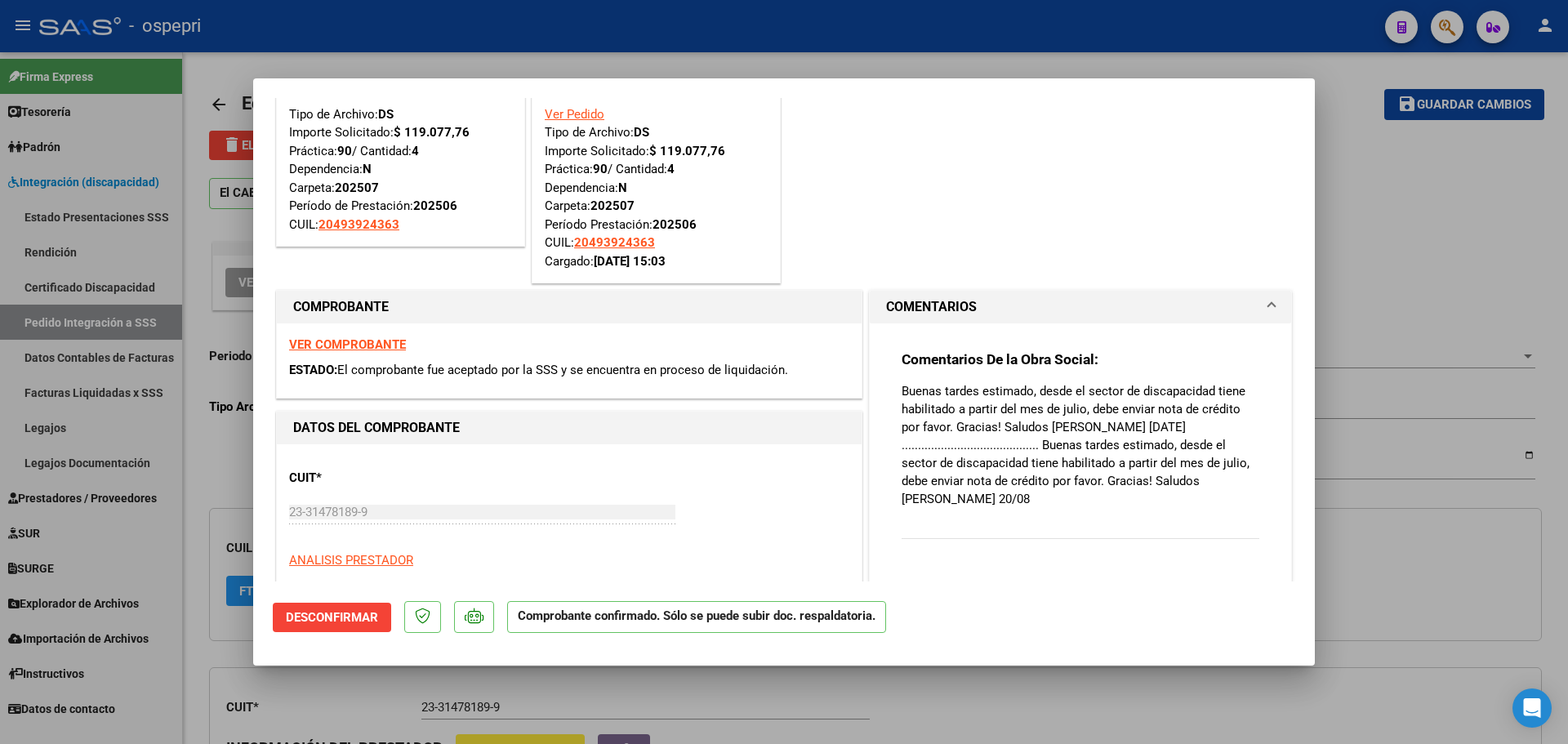
scroll to position [163, 0]
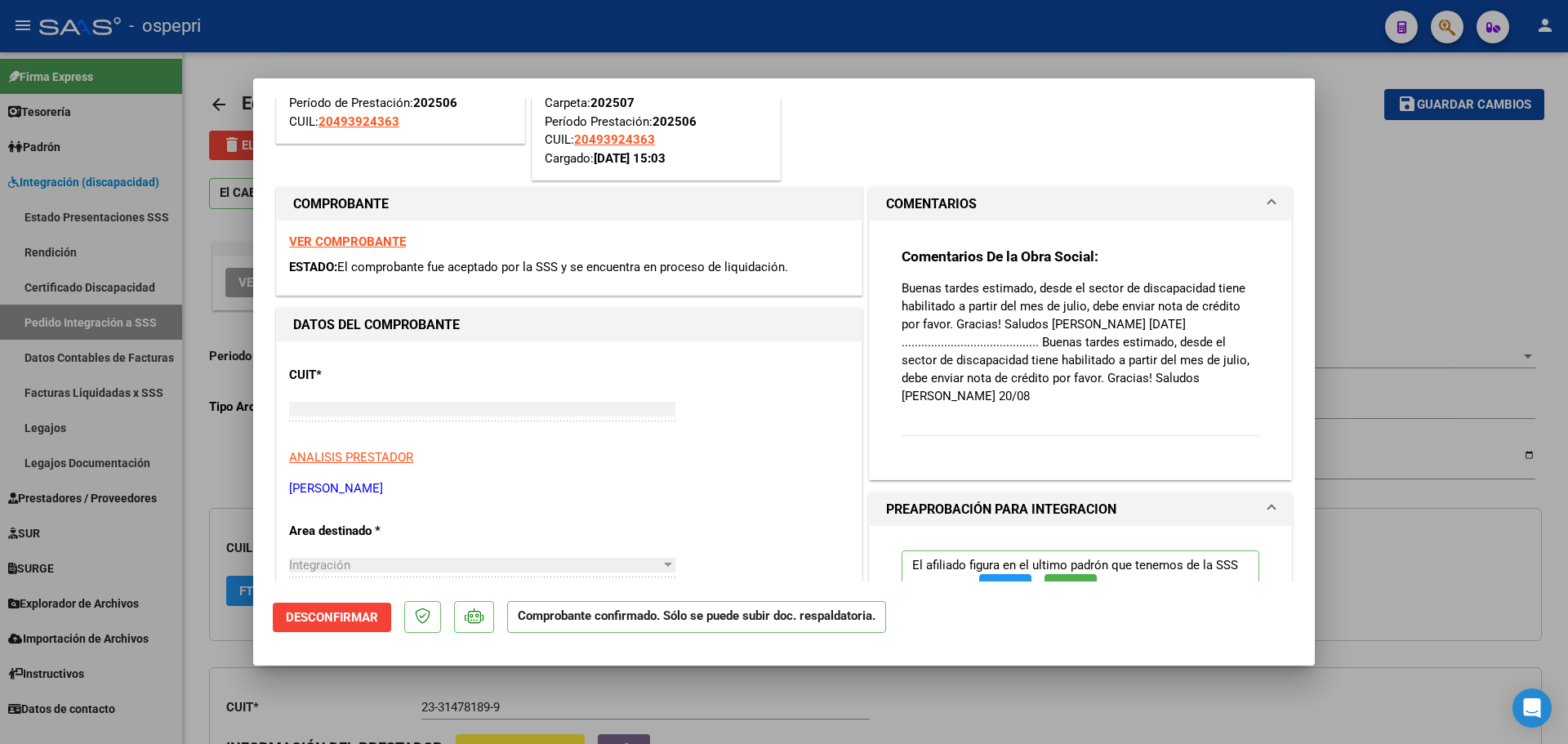
type input "$ 0,00"
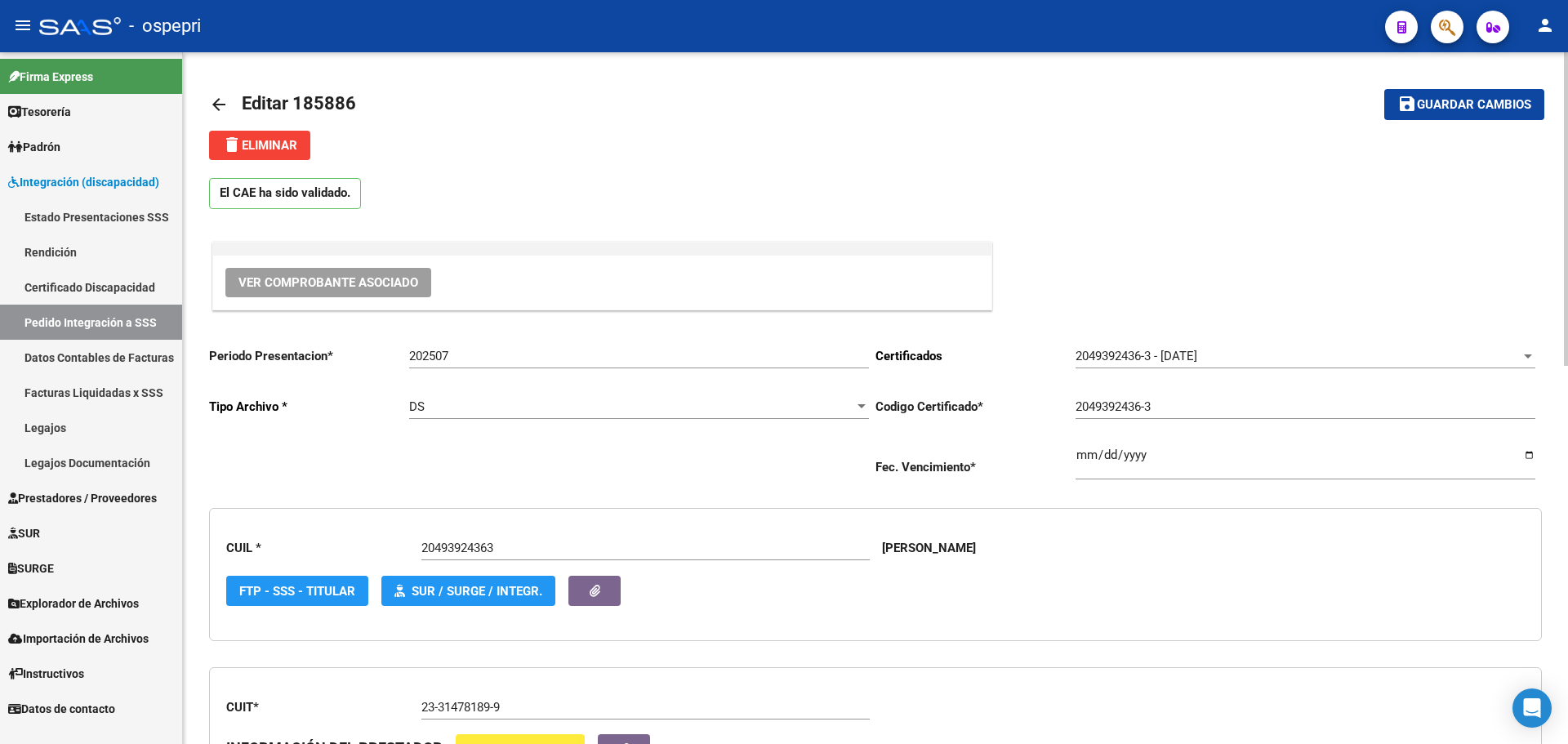
click at [210, 97] on mat-icon "arrow_back" at bounding box center [219, 105] width 20 height 20
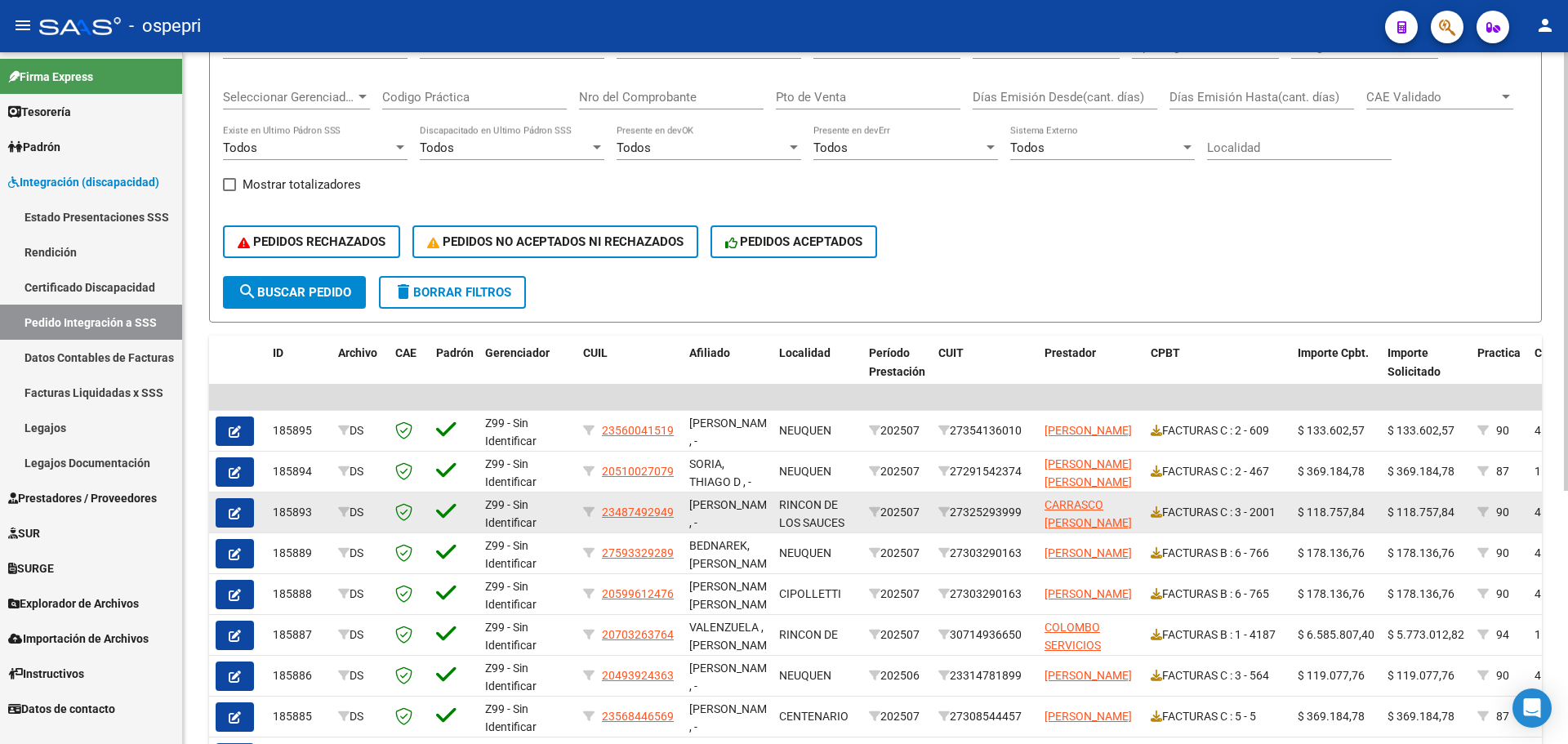
scroll to position [245, 0]
